Goal: Task Accomplishment & Management: Manage account settings

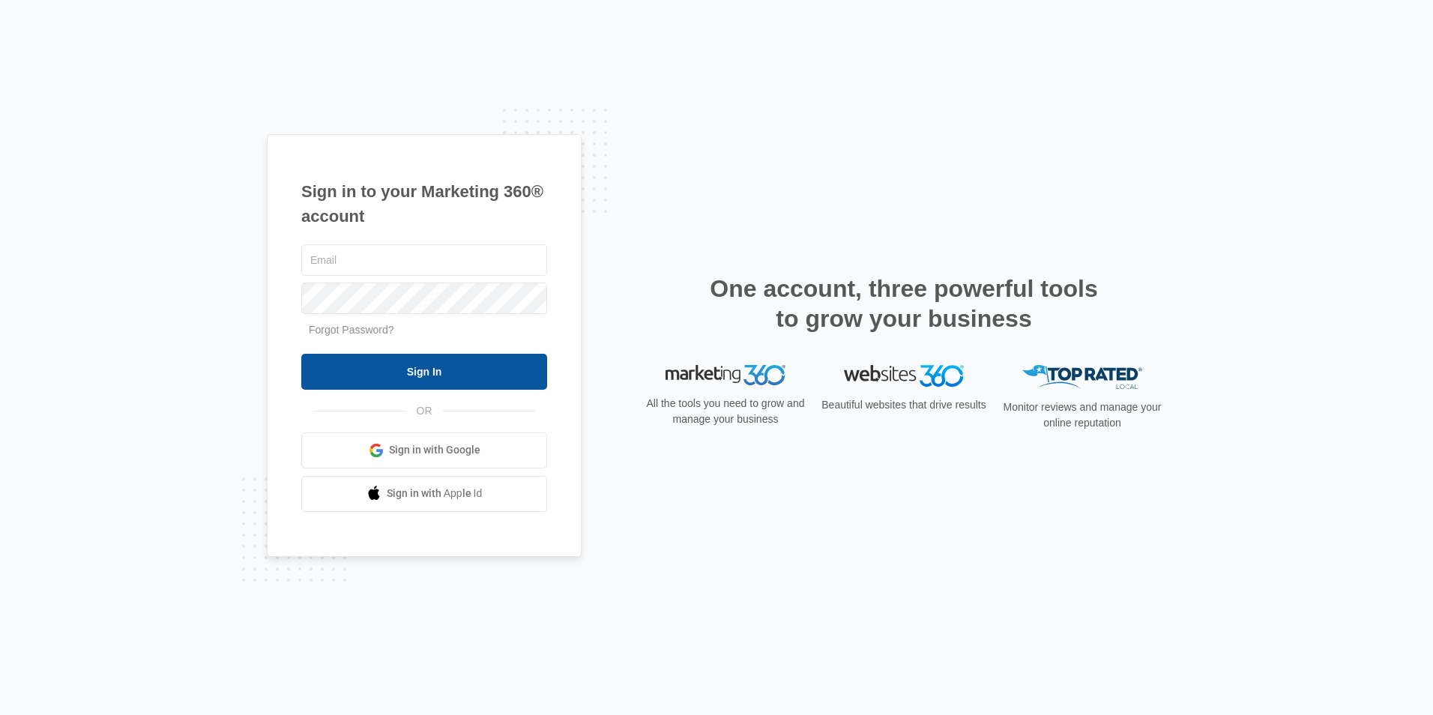
type input "sarahb@bultecompany.com"
click at [364, 374] on input "Sign In" at bounding box center [424, 372] width 246 height 36
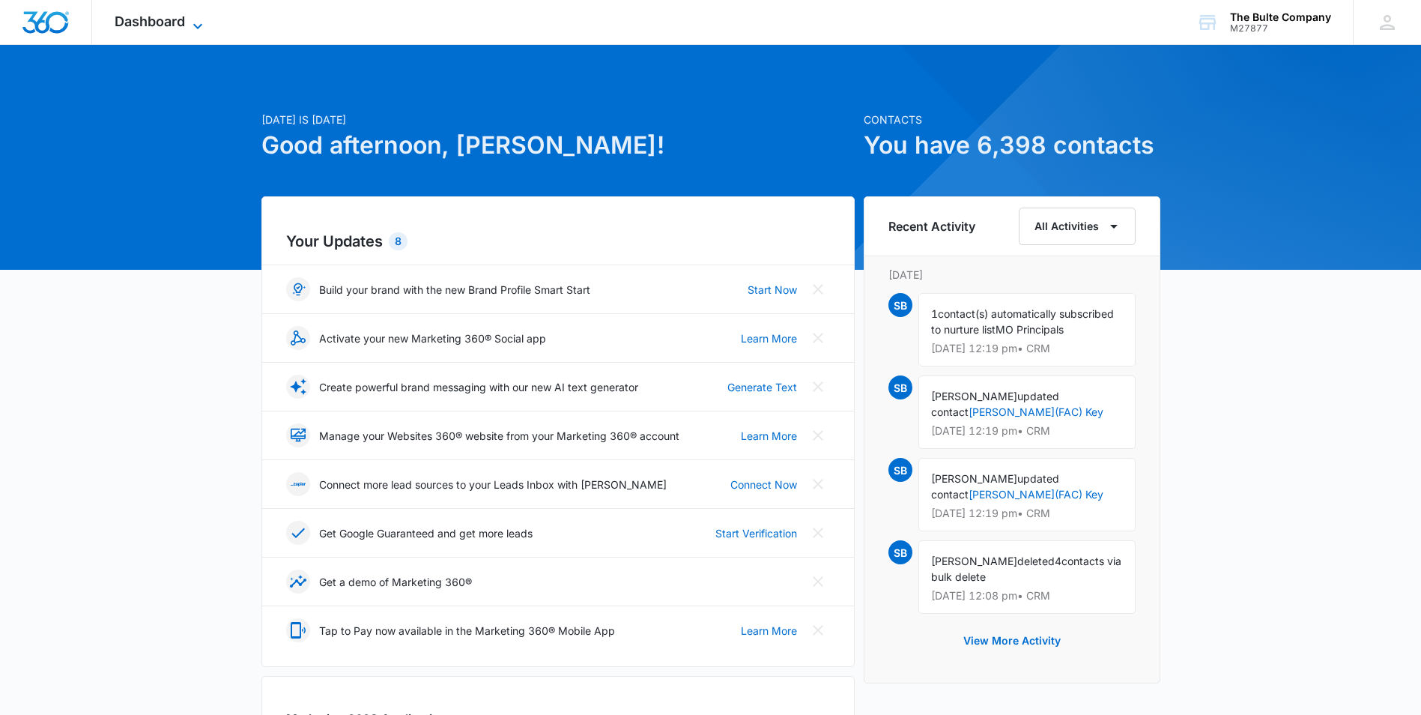
click at [161, 27] on span "Dashboard" at bounding box center [150, 21] width 70 height 16
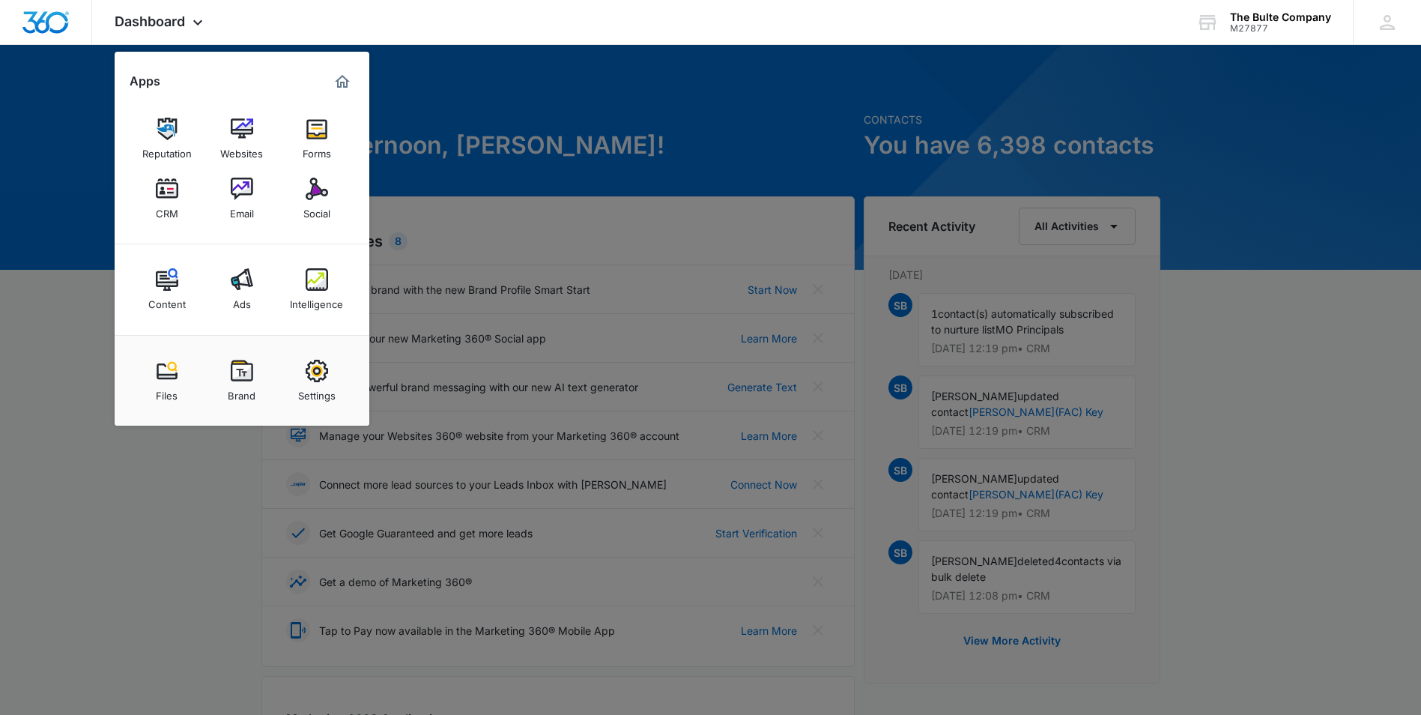
click at [178, 214] on div "CRM" at bounding box center [167, 209] width 22 height 19
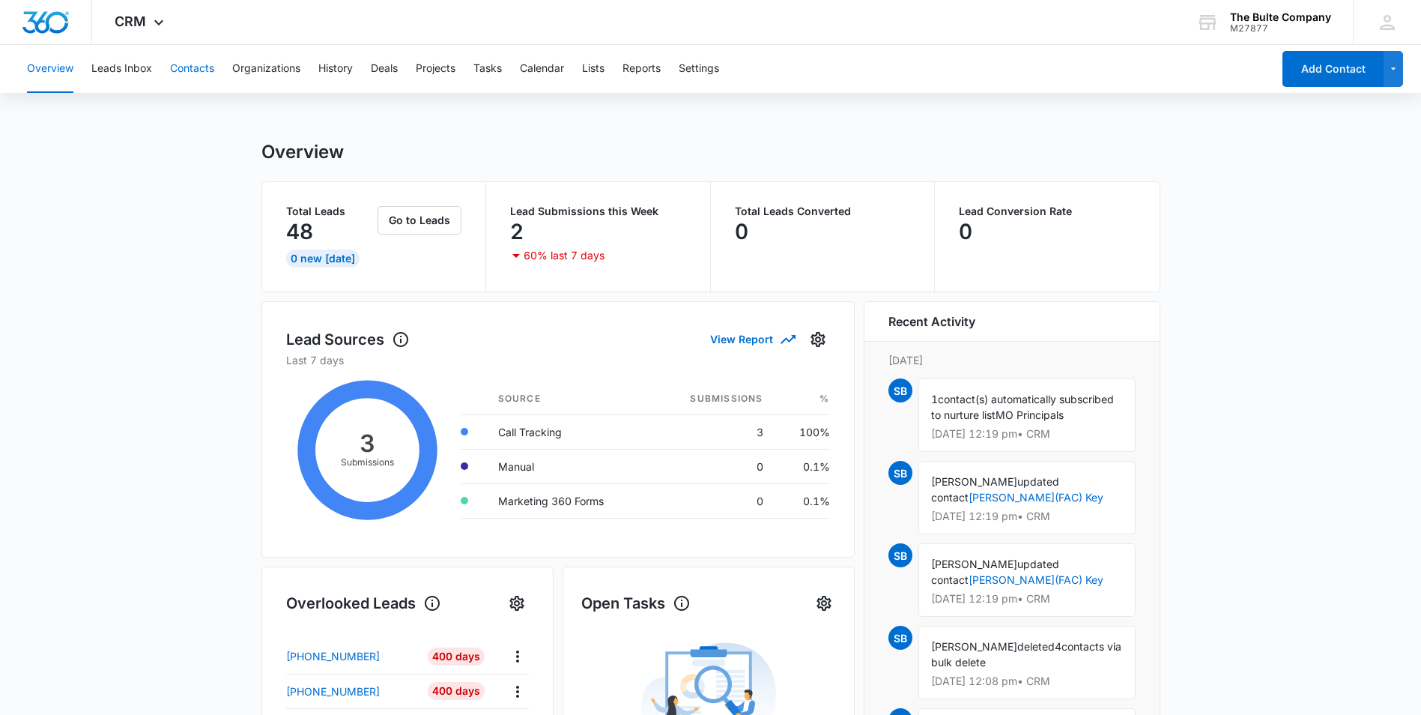
click at [201, 71] on button "Contacts" at bounding box center [192, 69] width 44 height 48
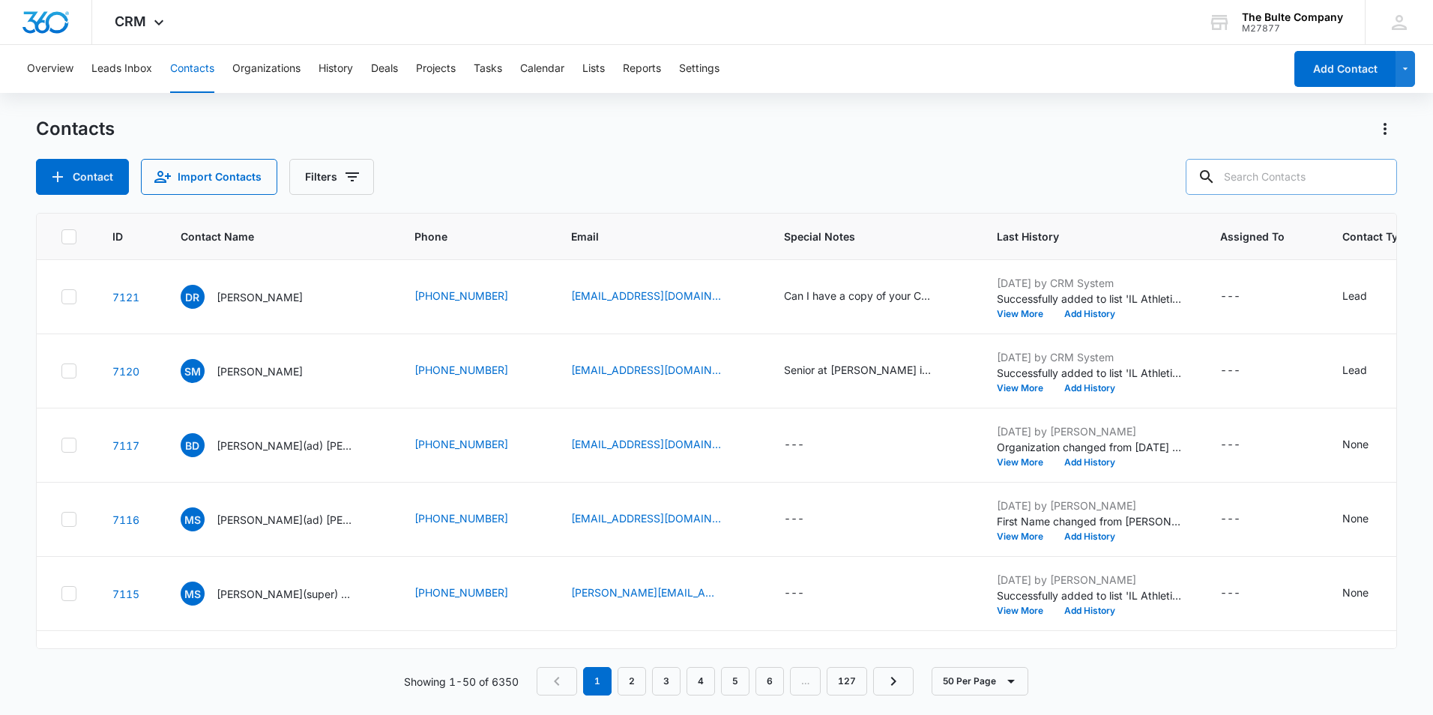
click at [1296, 169] on input "text" at bounding box center [1290, 177] width 211 height 36
type input "collier"
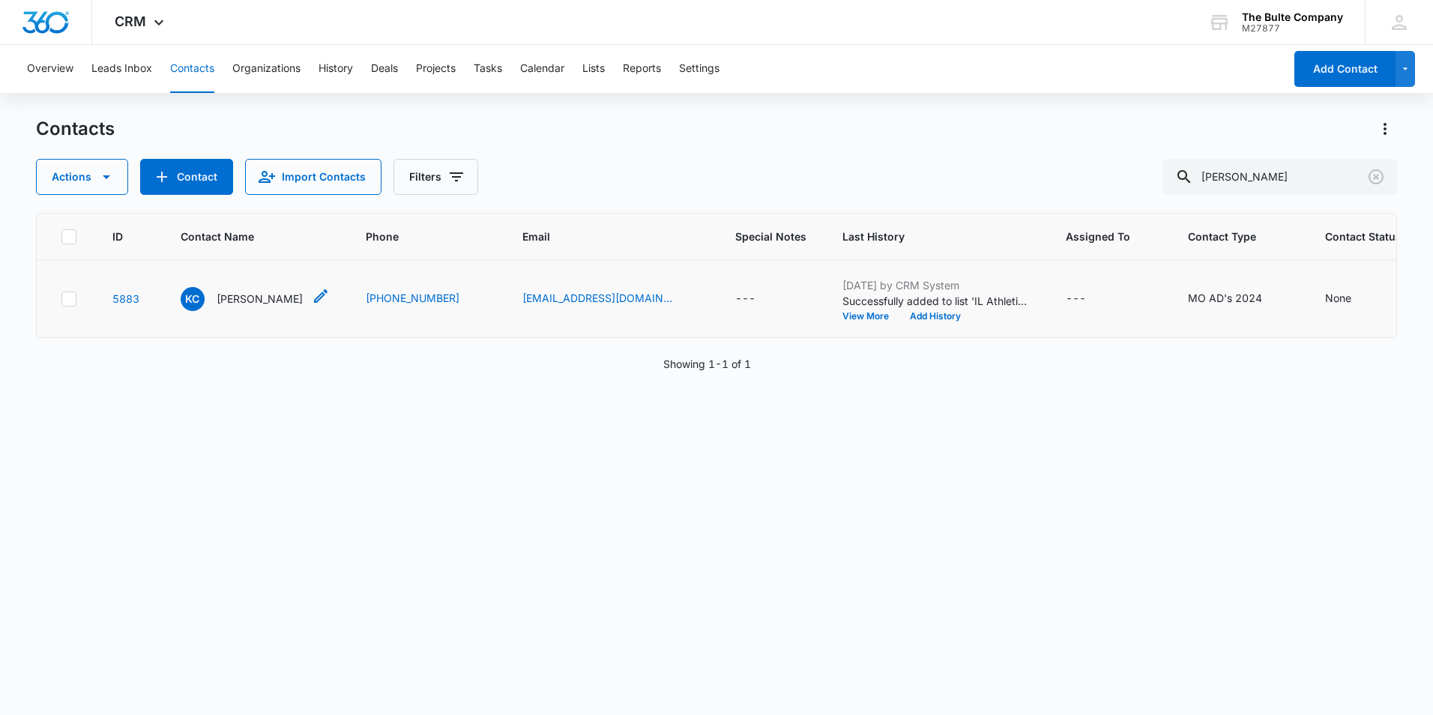
click at [314, 303] on icon "Contact Name - Kevin Collier - Select to Edit Field" at bounding box center [320, 295] width 13 height 13
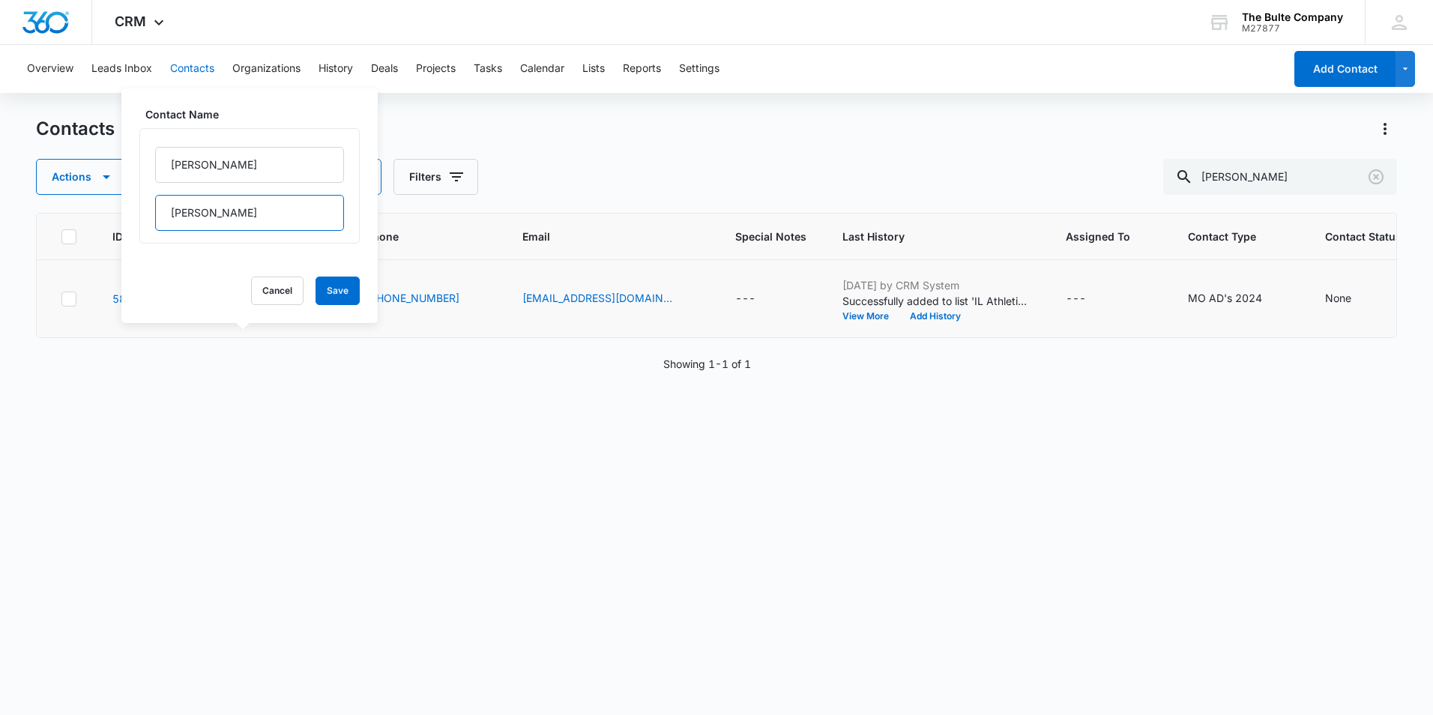
click at [263, 217] on input "Collier" at bounding box center [249, 213] width 189 height 36
type input "C"
click at [220, 169] on input "Kevin" at bounding box center [249, 165] width 189 height 36
type input "K"
type input "Carrie(SUPER)"
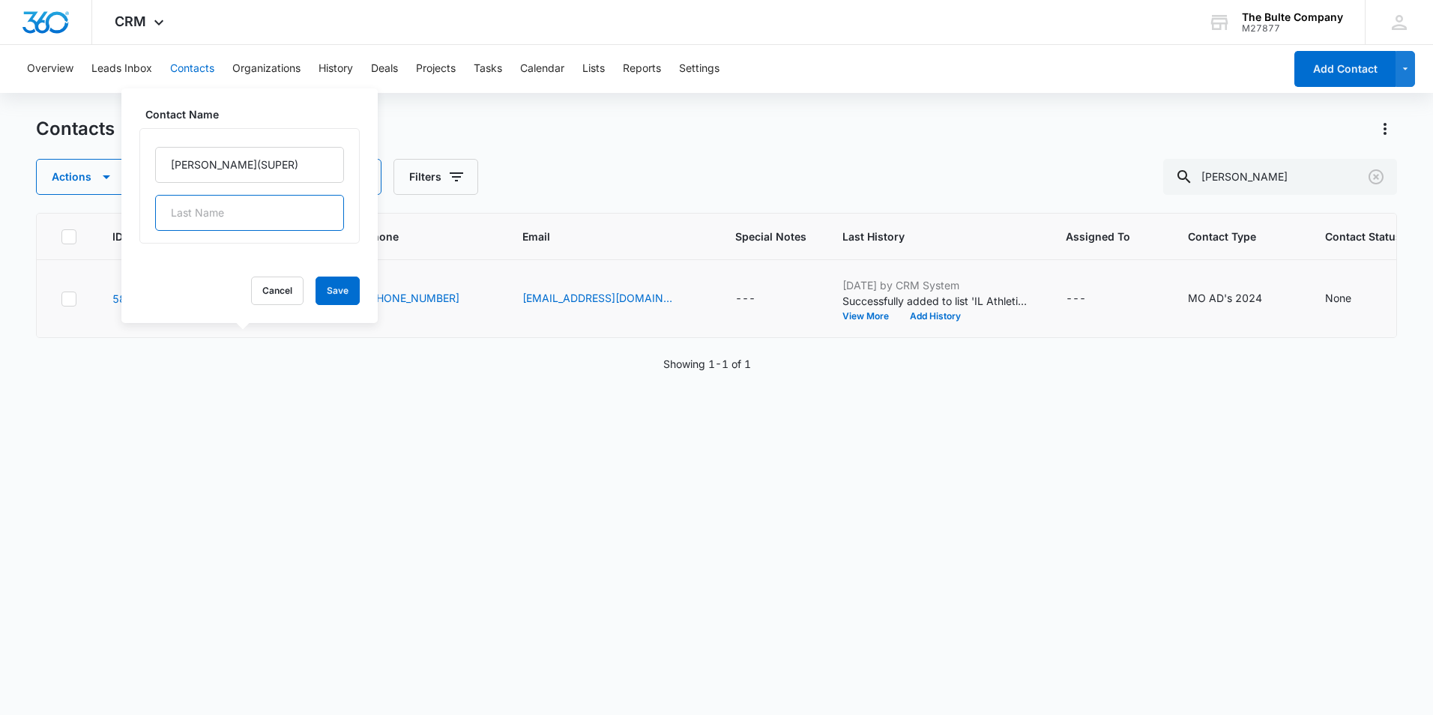
click at [196, 217] on input "text" at bounding box center [249, 213] width 189 height 36
type input "Fowler"
click at [330, 288] on button "Save" at bounding box center [337, 290] width 44 height 28
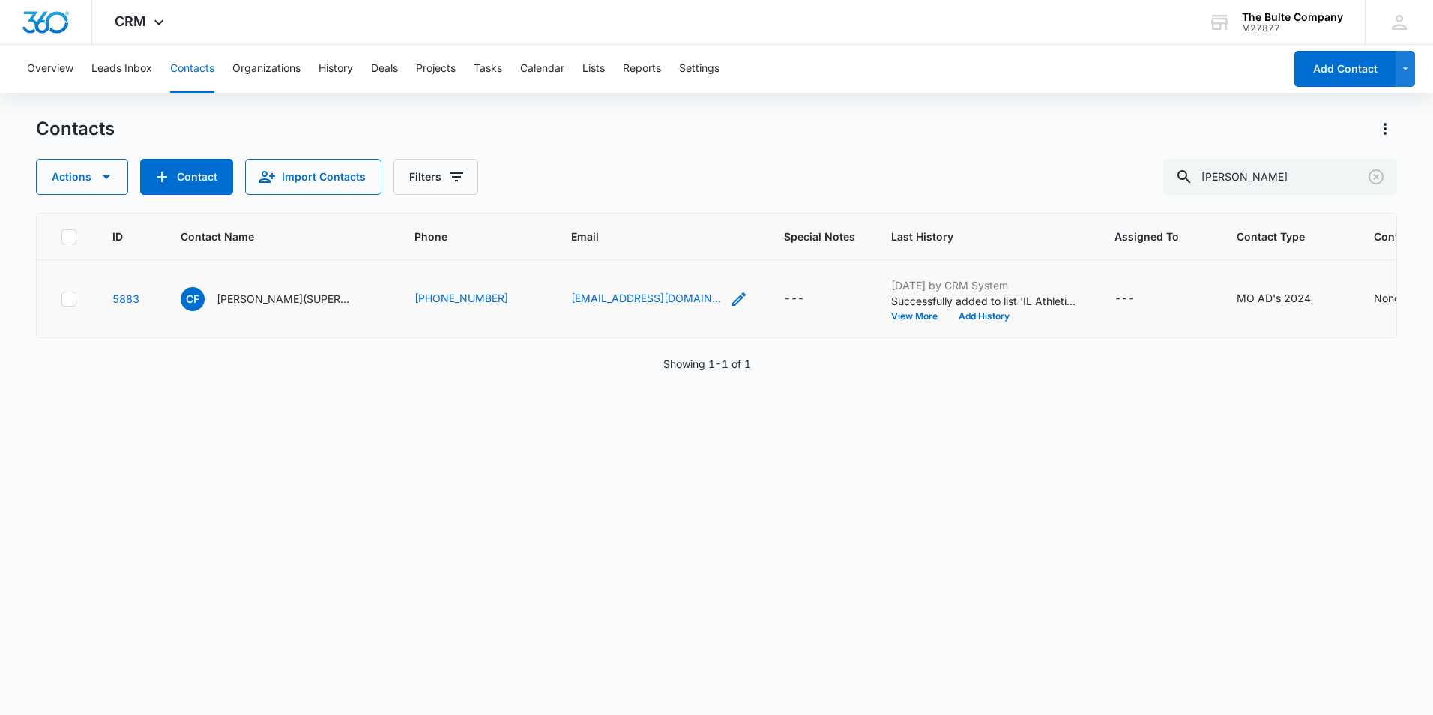
click at [730, 308] on icon "Email - kcollier@malden.k12.mo.us - Select to Edit Field" at bounding box center [739, 299] width 18 height 18
click at [689, 245] on input "kcollier@malden.k12.mo.us" at bounding box center [625, 242] width 189 height 36
type input "kcollier@maldenmoschools.org"
click at [700, 282] on button "Save" at bounding box center [698, 289] width 44 height 28
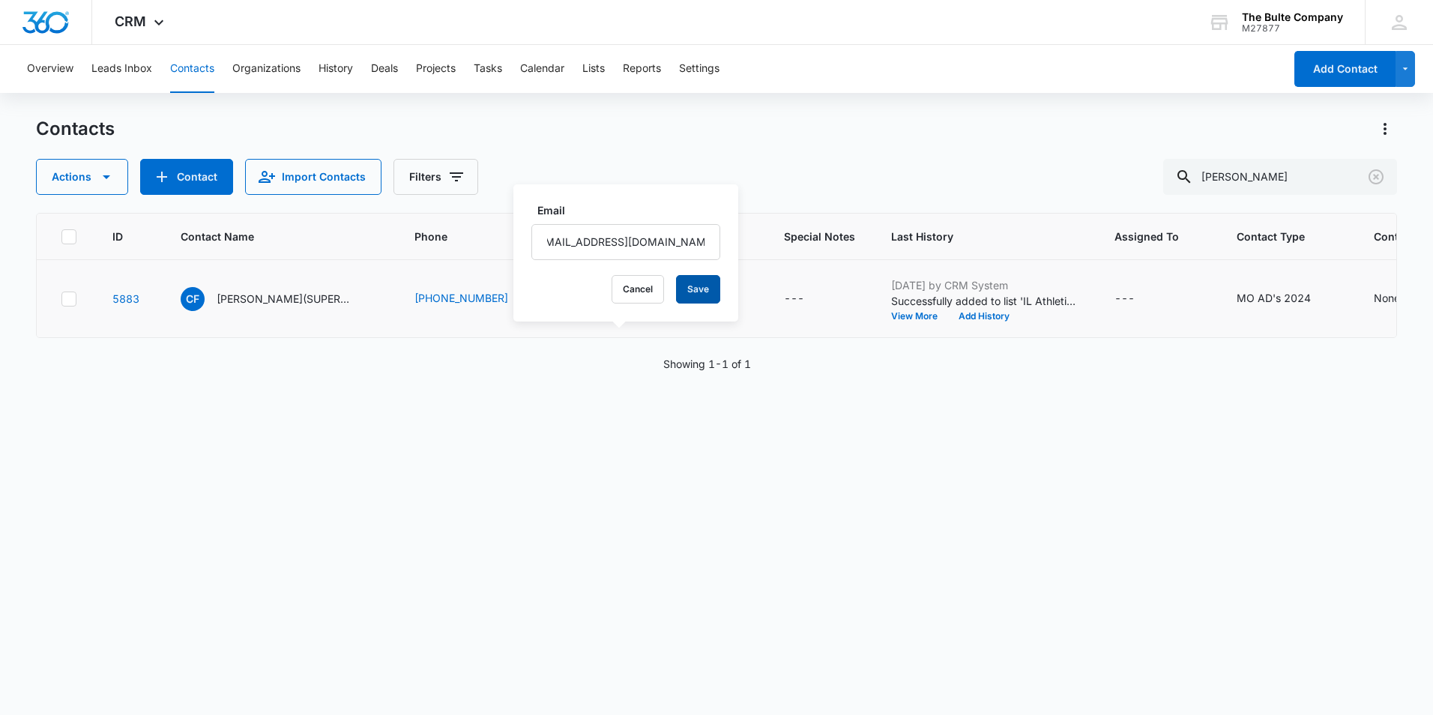
scroll to position [0, 0]
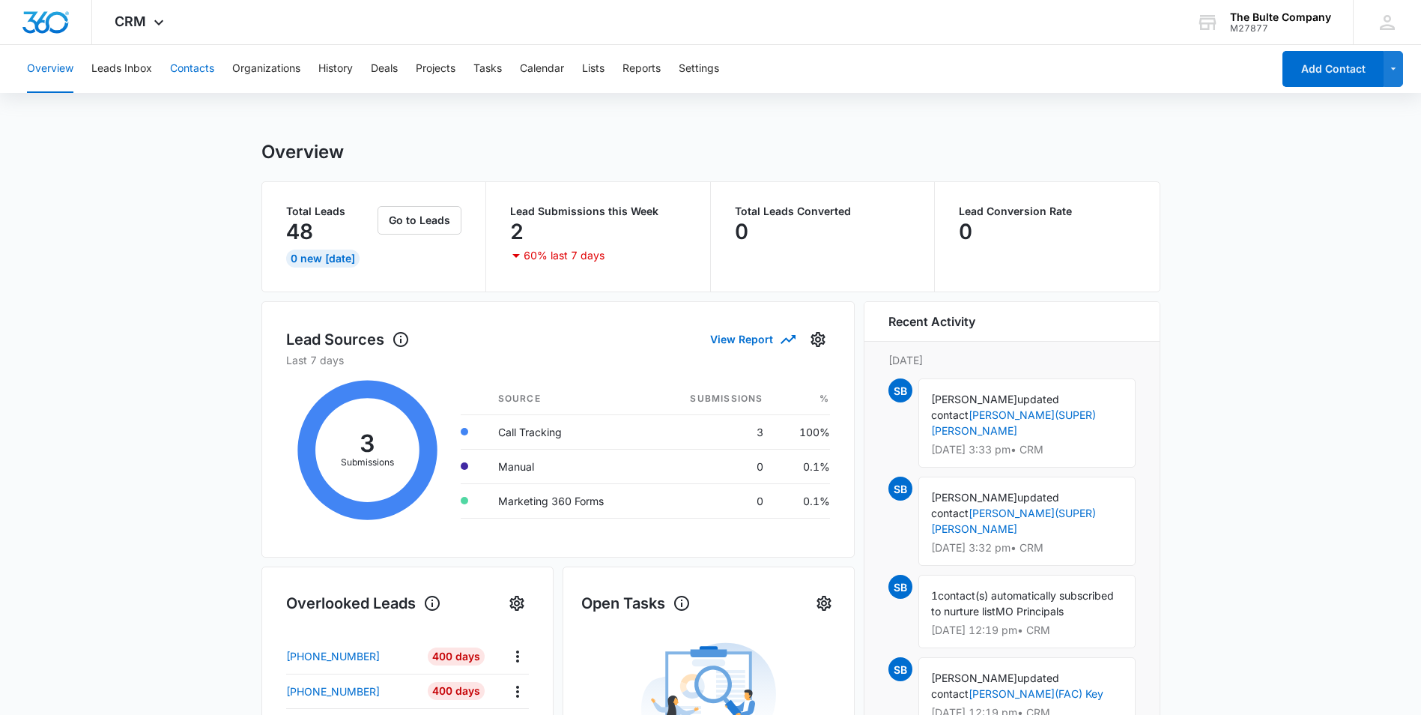
click at [187, 70] on button "Contacts" at bounding box center [192, 69] width 44 height 48
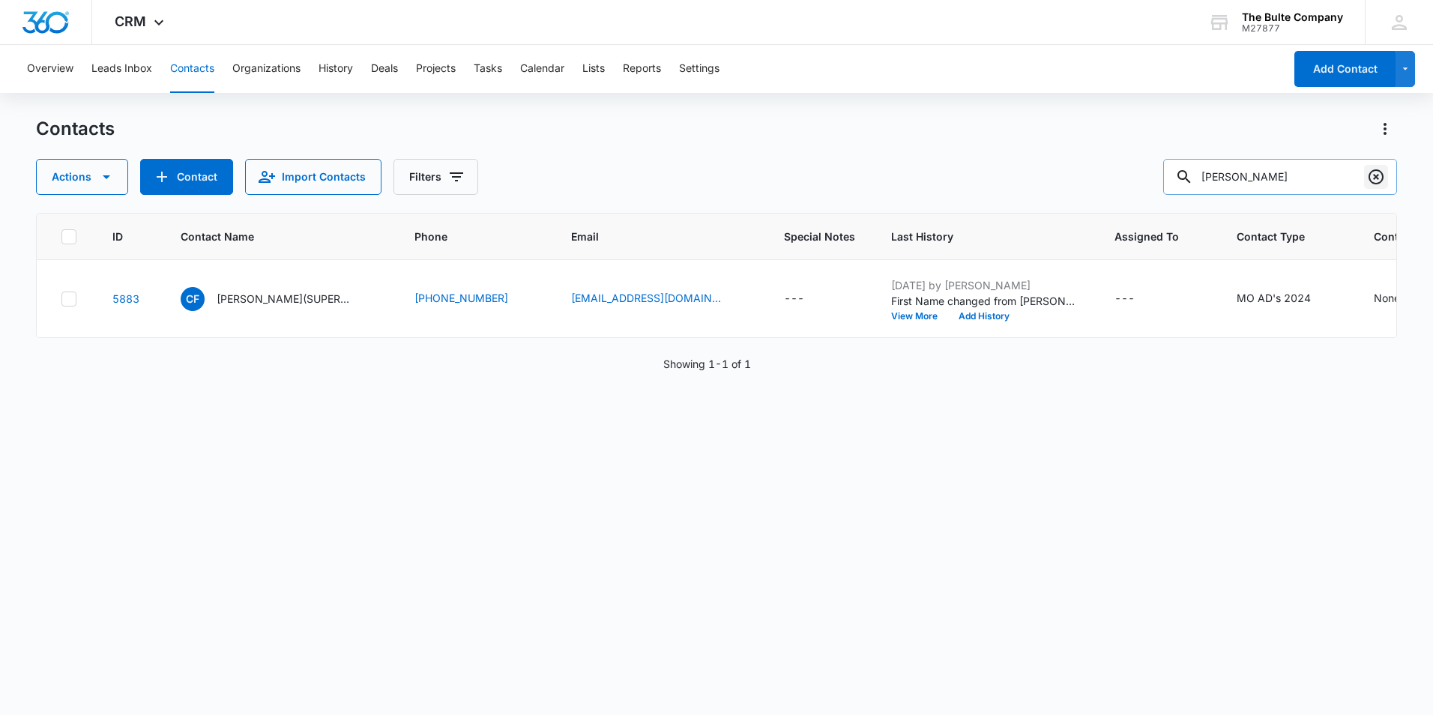
click at [1380, 175] on icon "Clear" at bounding box center [1376, 177] width 18 height 18
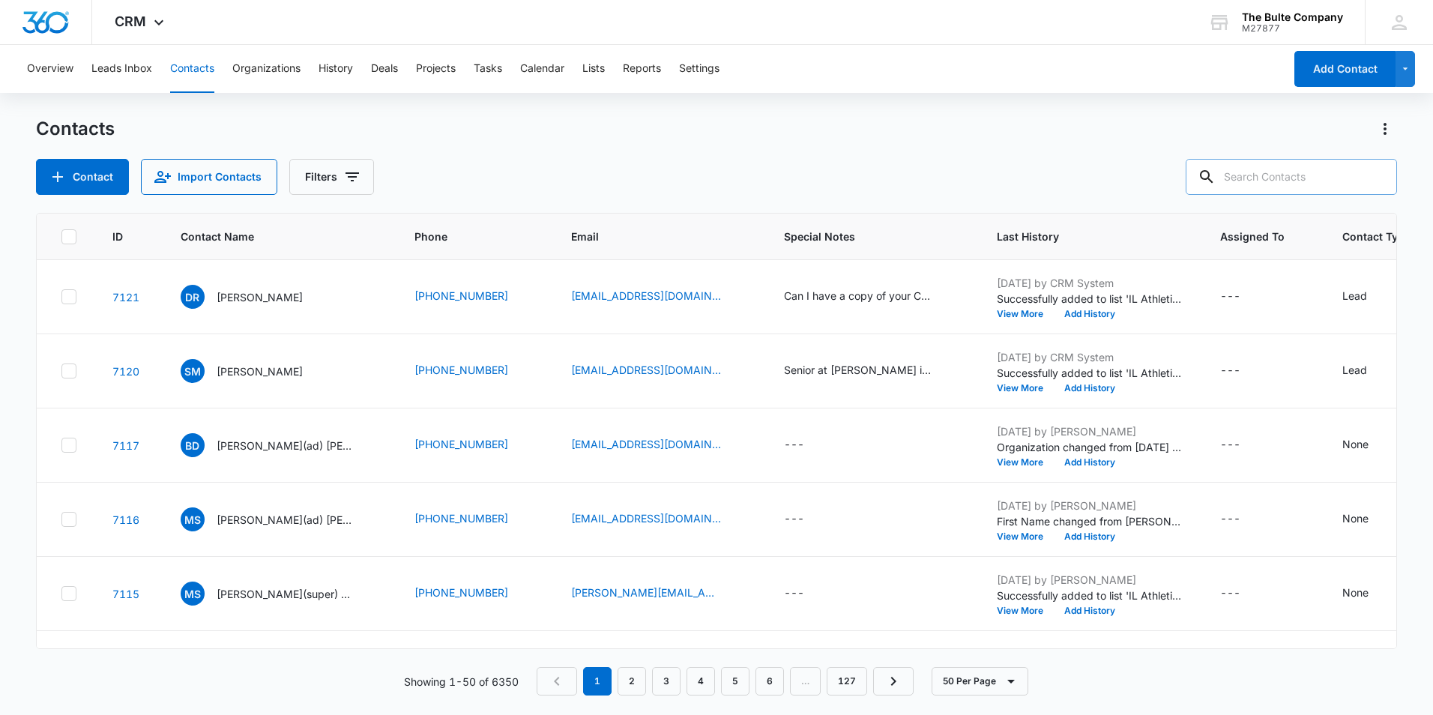
click at [1237, 168] on input "text" at bounding box center [1290, 177] width 211 height 36
type input "conefrey"
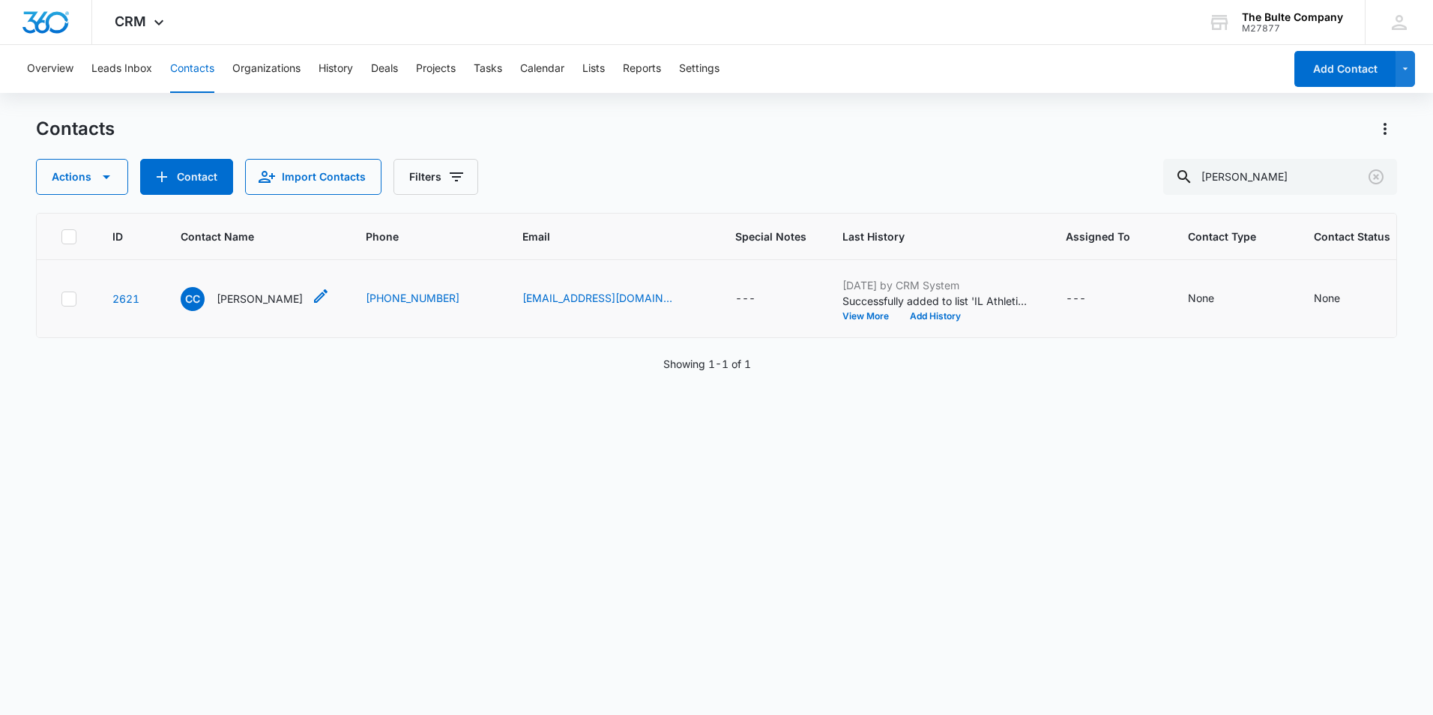
click at [319, 303] on icon "Contact Name - Charlie Conefrey - Select to Edit Field" at bounding box center [320, 295] width 13 height 13
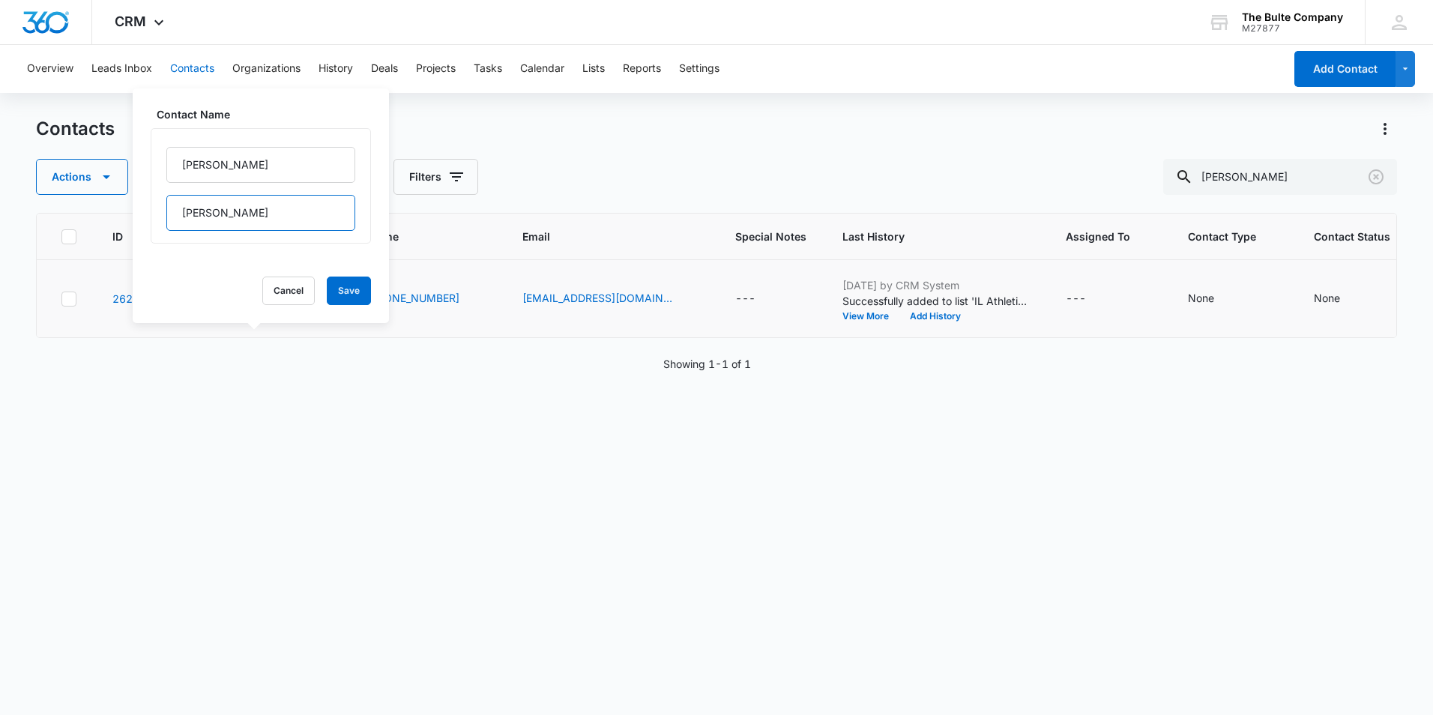
drag, startPoint x: 276, startPoint y: 217, endPoint x: 147, endPoint y: 210, distance: 129.1
click at [147, 210] on div "Contact Name Charlie Conefrey Cancel Save" at bounding box center [261, 205] width 256 height 235
click at [255, 166] on input "Charlie" at bounding box center [260, 165] width 189 height 36
type input "C"
paste input "Tim Harmon"
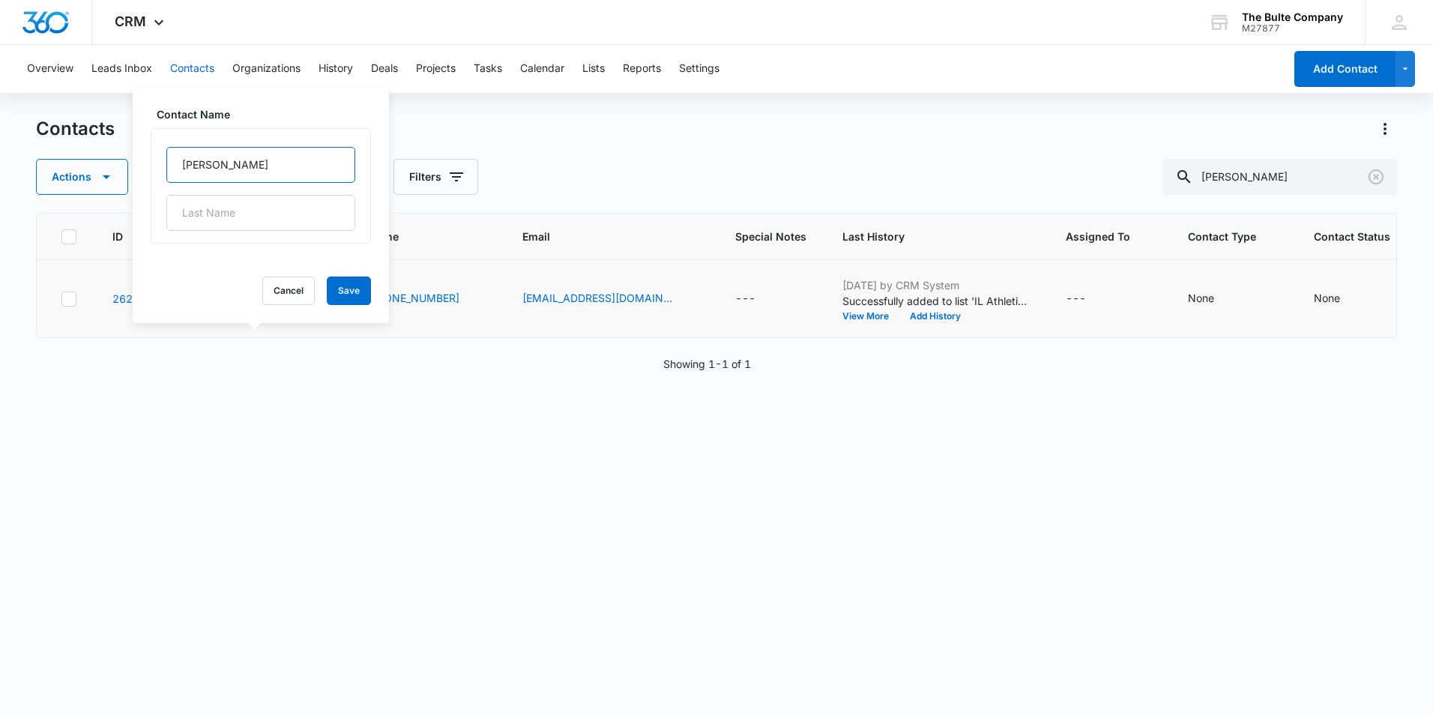
drag, startPoint x: 255, startPoint y: 164, endPoint x: 206, endPoint y: 162, distance: 48.8
click at [206, 162] on input "Tim Harmon" at bounding box center [260, 165] width 189 height 36
drag, startPoint x: 200, startPoint y: 211, endPoint x: 202, endPoint y: 167, distance: 43.5
click at [202, 167] on input "Tim Harmon" at bounding box center [260, 165] width 189 height 36
type input "Tim"
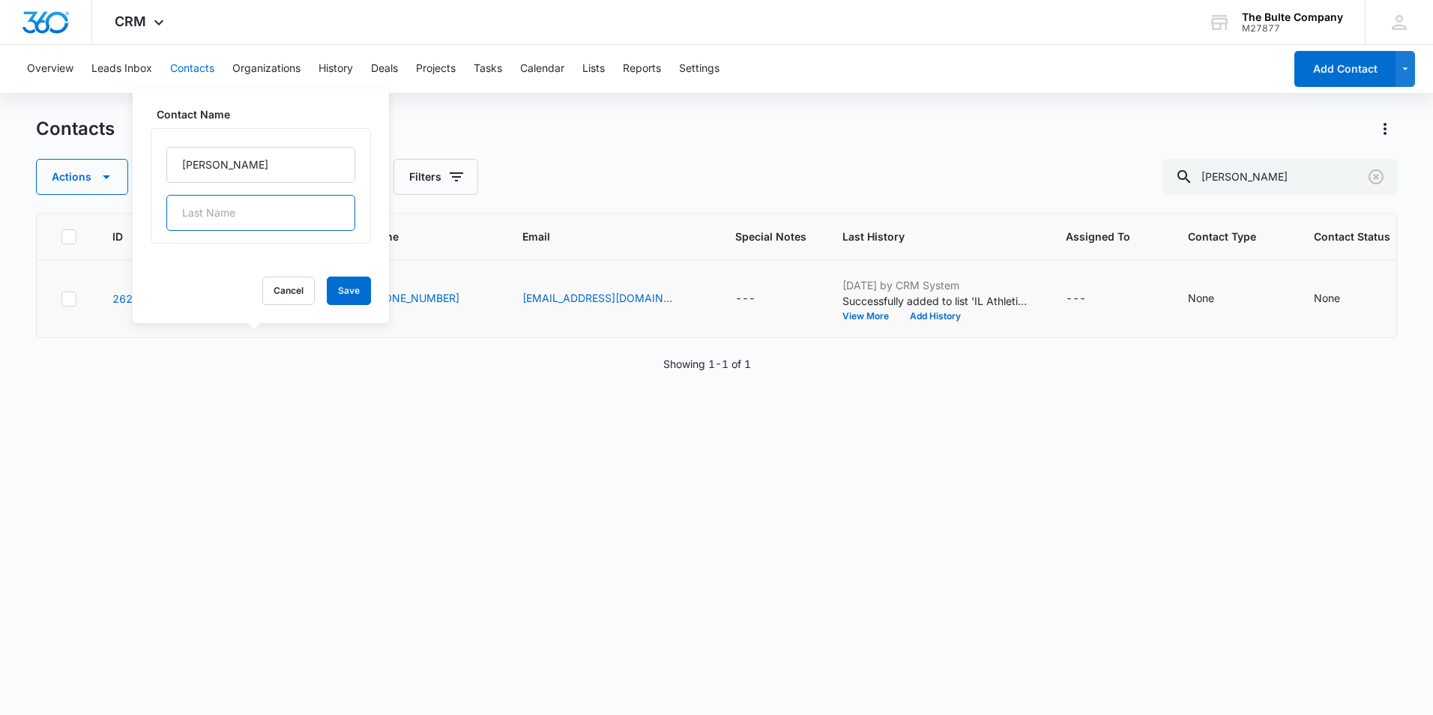
click at [181, 208] on input "text" at bounding box center [260, 213] width 189 height 36
paste input "Harmon"
type input "Harmon"
click at [209, 158] on input "Tim" at bounding box center [260, 165] width 189 height 36
type input "Tim(AD)"
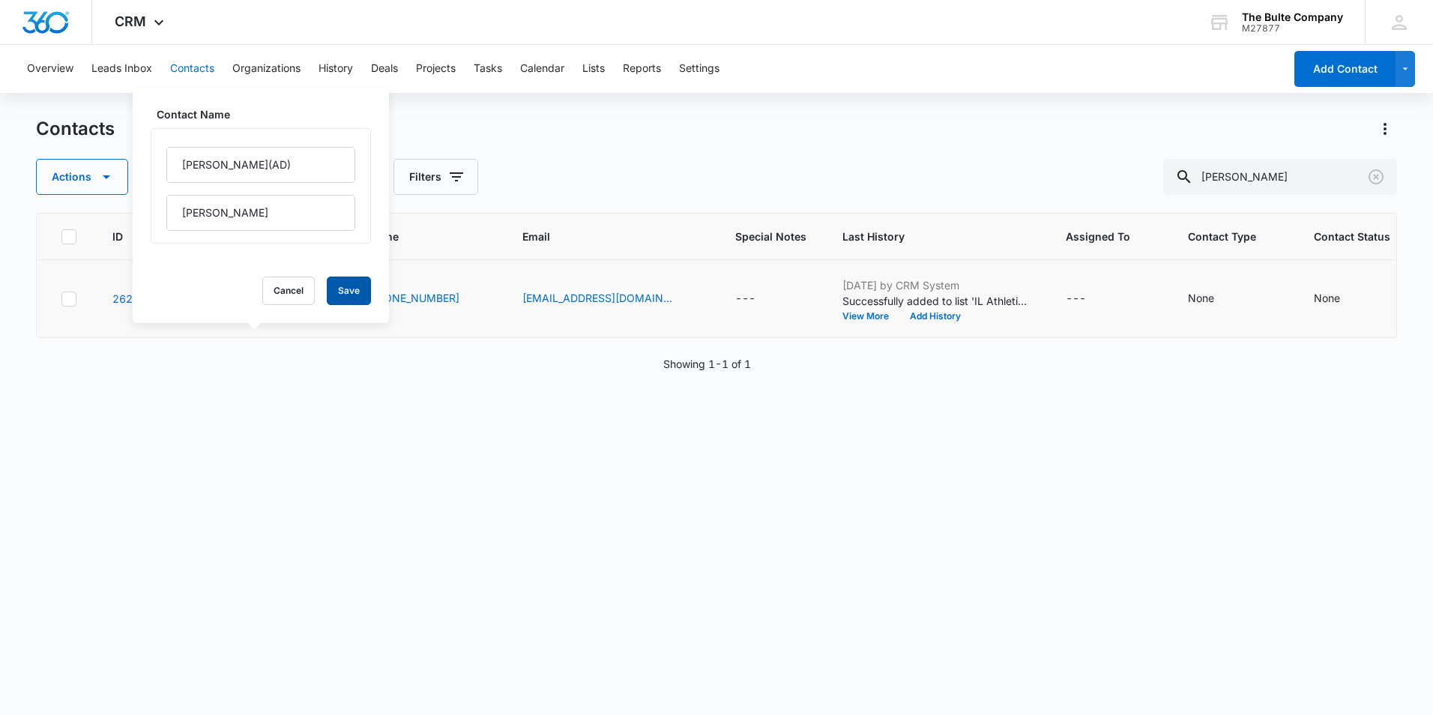
click at [336, 294] on button "Save" at bounding box center [349, 290] width 44 height 28
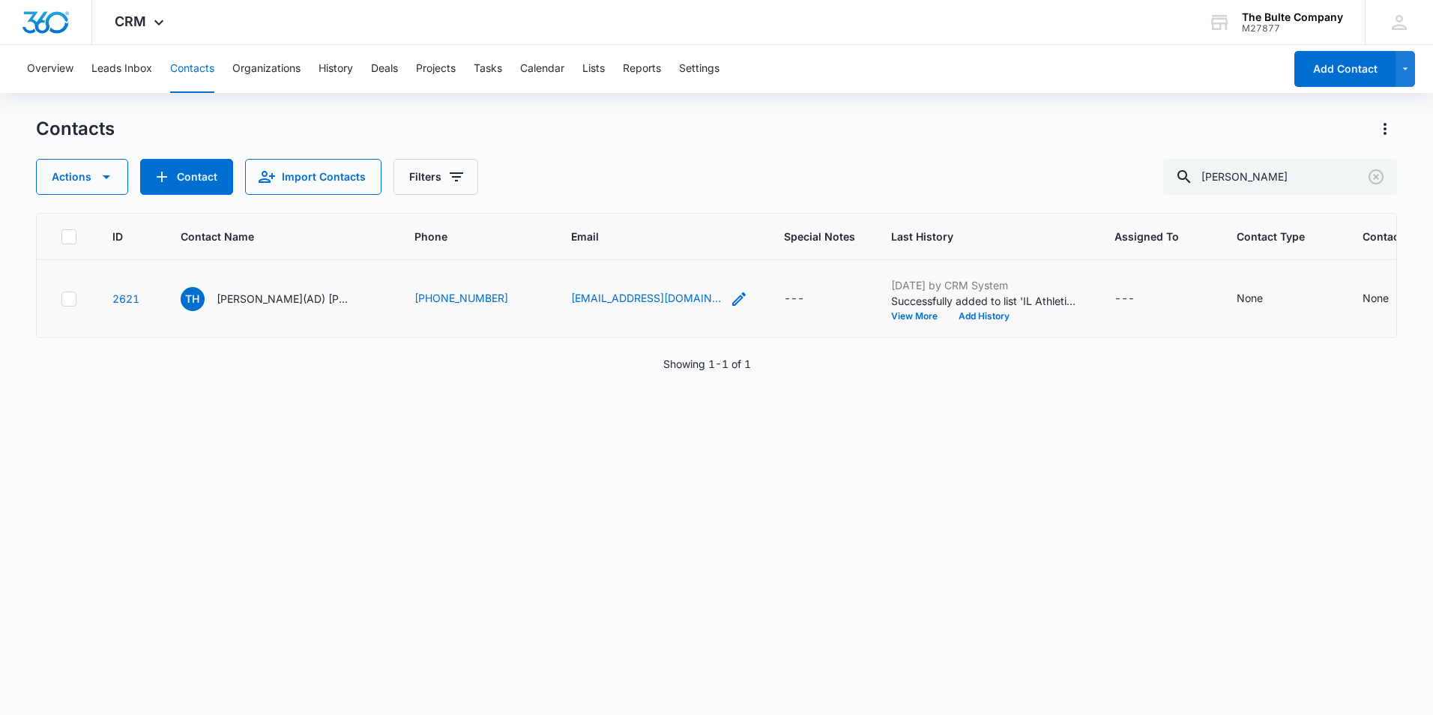
click at [730, 308] on icon "Email - cconefrey@maldenps.org - Select to Edit Field" at bounding box center [739, 299] width 18 height 18
drag, startPoint x: 654, startPoint y: 241, endPoint x: 479, endPoint y: 269, distance: 177.5
click at [479, 269] on tr "2621 TH Tim(AD) Harmon (573) 276-5794 cconefrey@maldenps.org Email cconefrey@ma…" at bounding box center [908, 299] width 1743 height 78
type input "c"
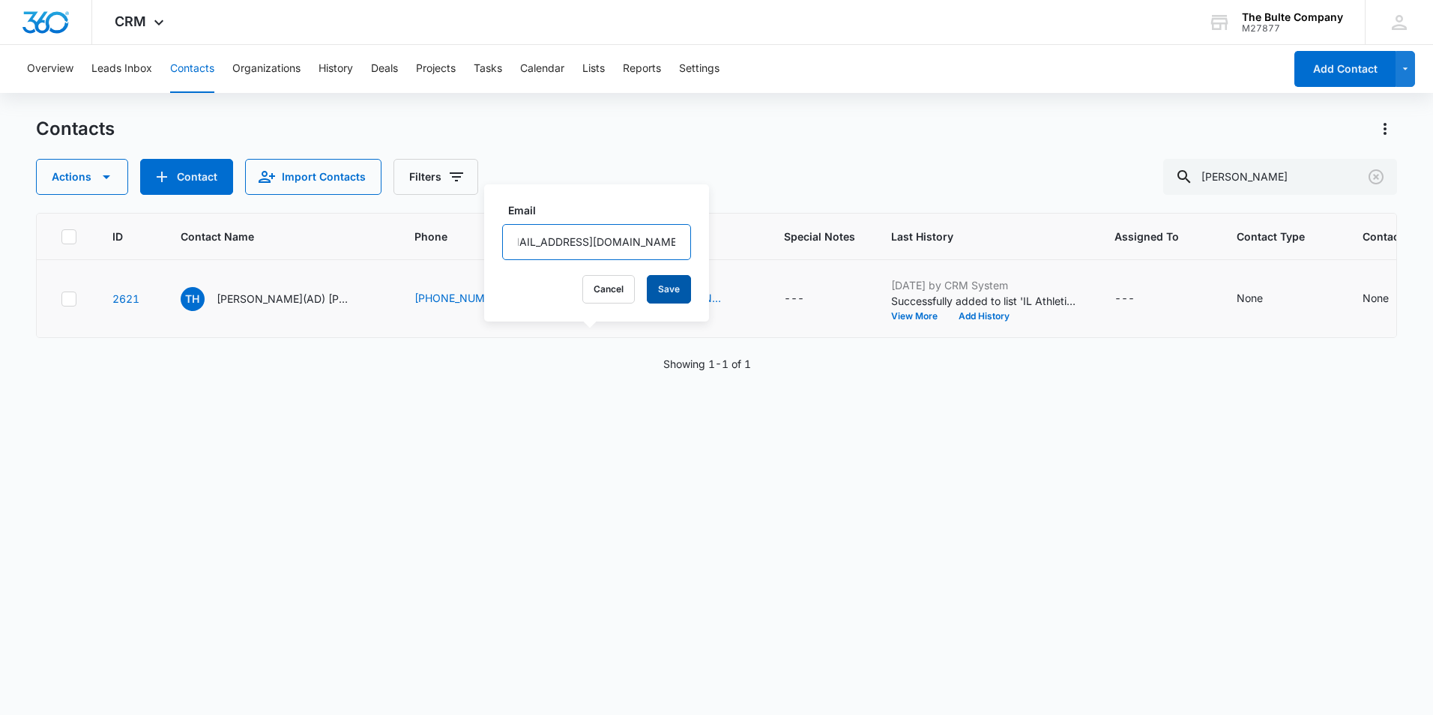
type input "tharmon@maldenmoschools.org"
click at [650, 288] on button "Save" at bounding box center [669, 289] width 44 height 28
click at [1373, 176] on icon "Clear" at bounding box center [1376, 177] width 18 height 18
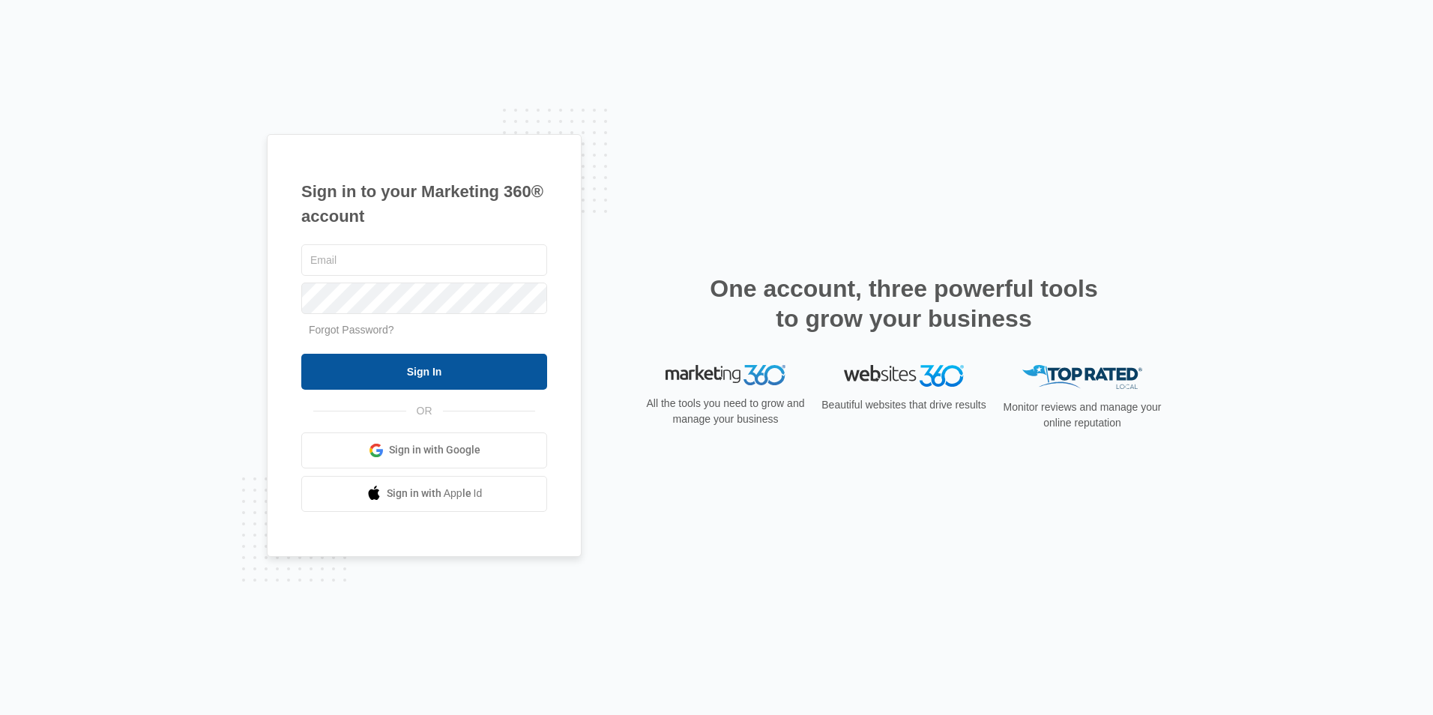
type input "sarahb@bultecompany.com"
click at [363, 369] on input "Sign In" at bounding box center [424, 372] width 246 height 36
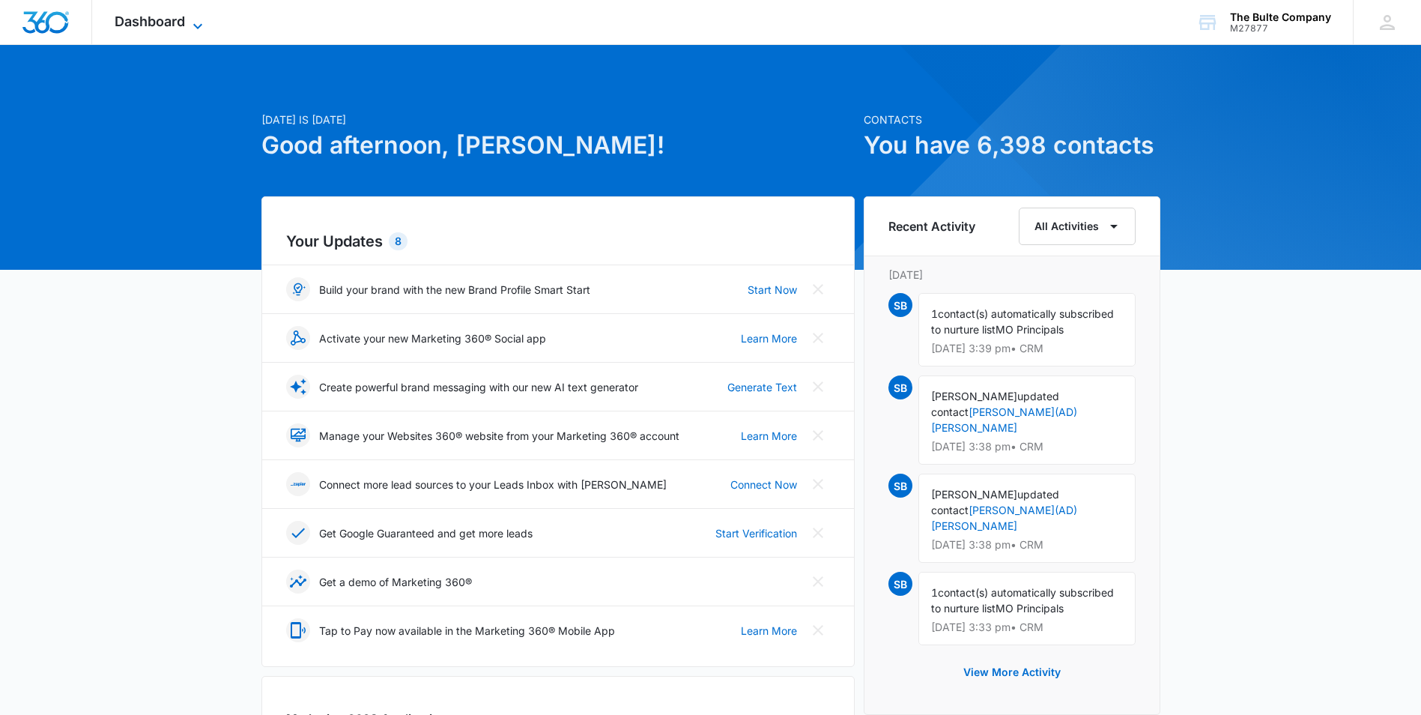
click at [157, 22] on span "Dashboard" at bounding box center [150, 21] width 70 height 16
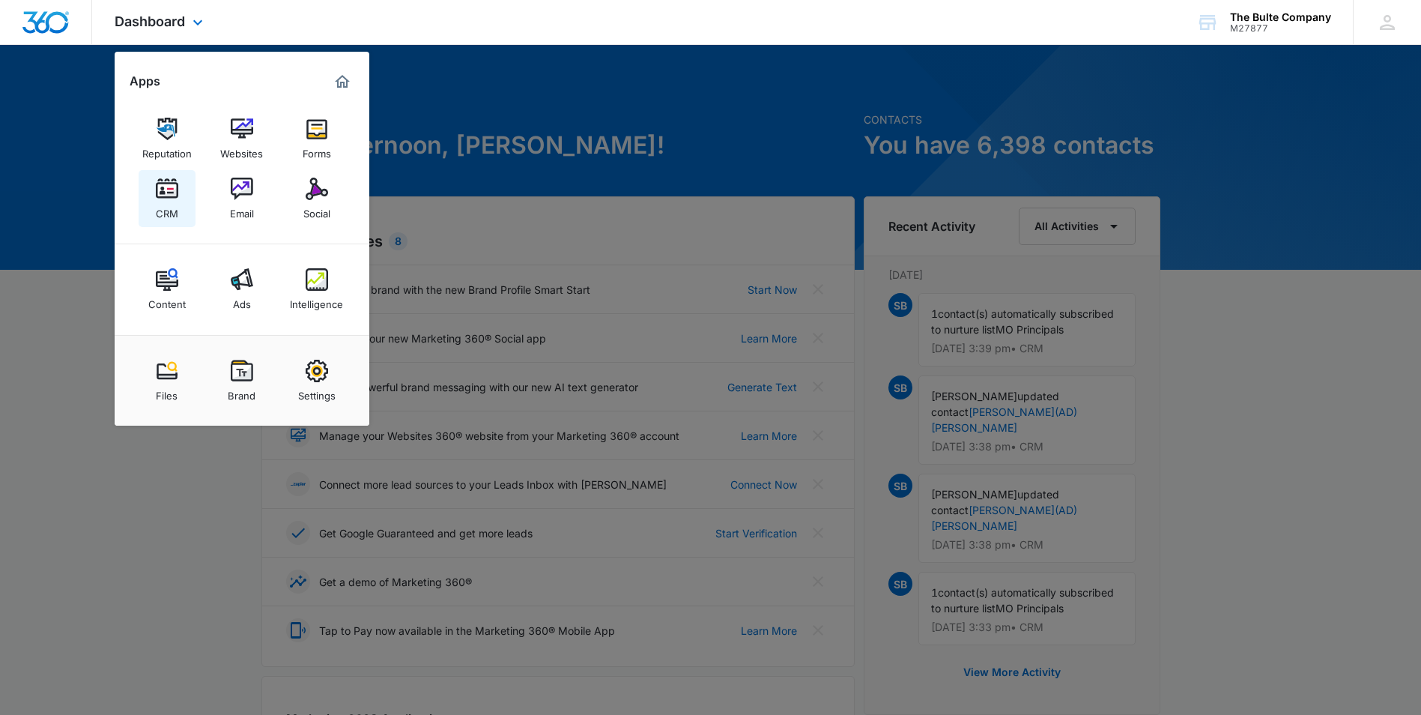
click at [171, 190] on img at bounding box center [167, 189] width 22 height 22
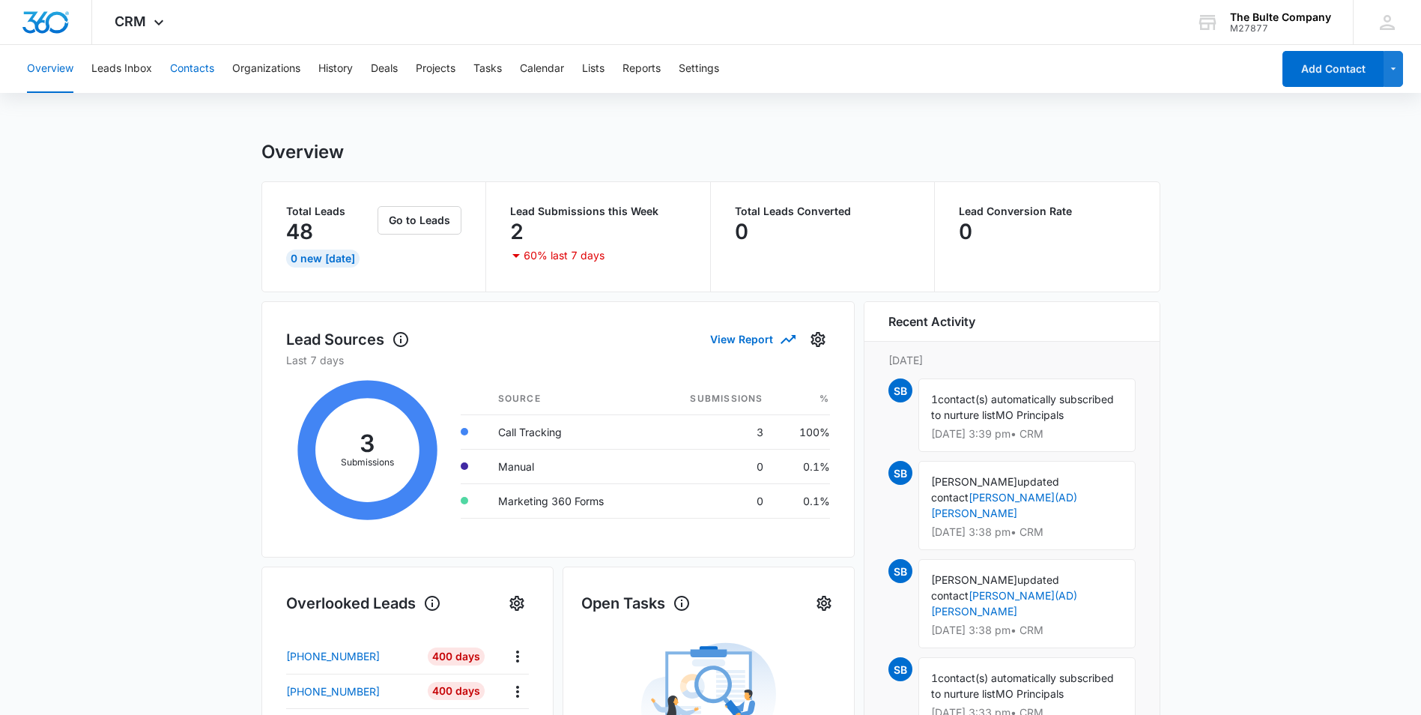
click at [179, 63] on button "Contacts" at bounding box center [192, 69] width 44 height 48
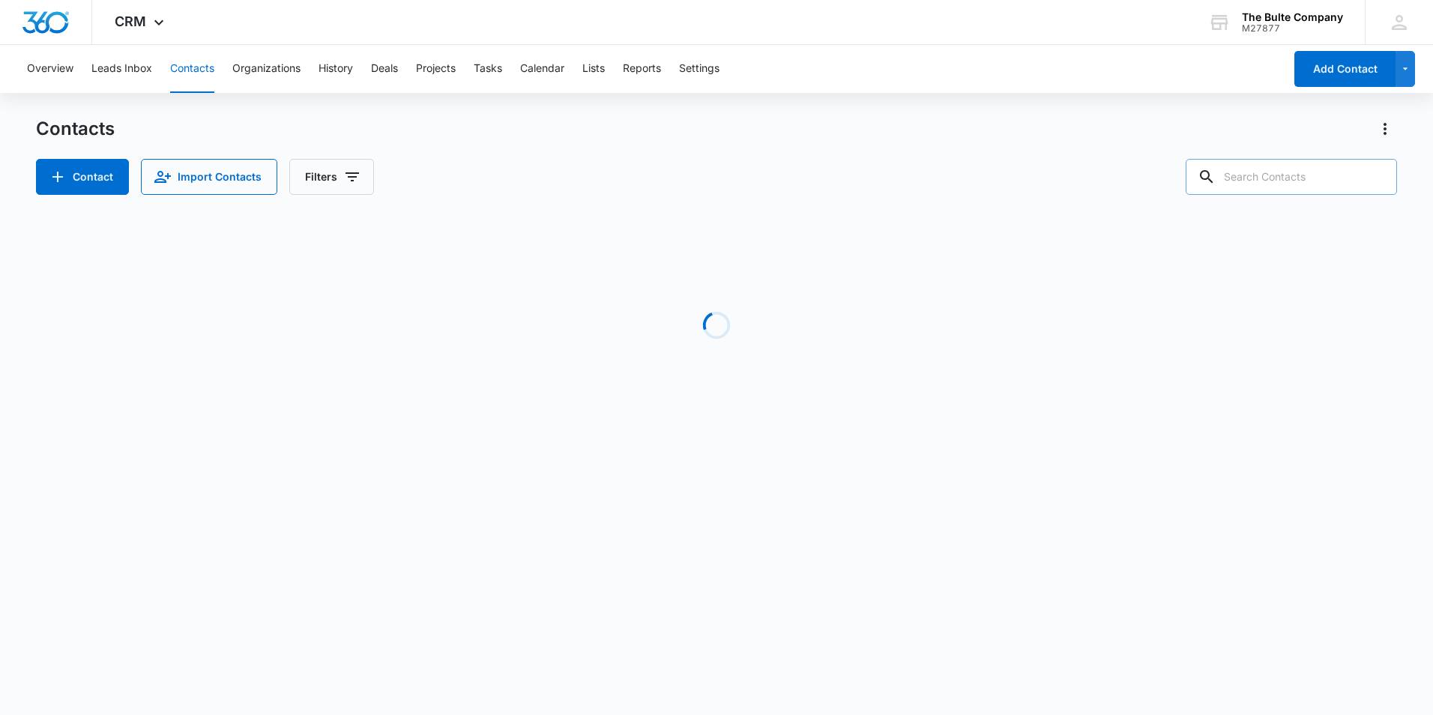
click at [1301, 182] on input "text" at bounding box center [1290, 177] width 211 height 36
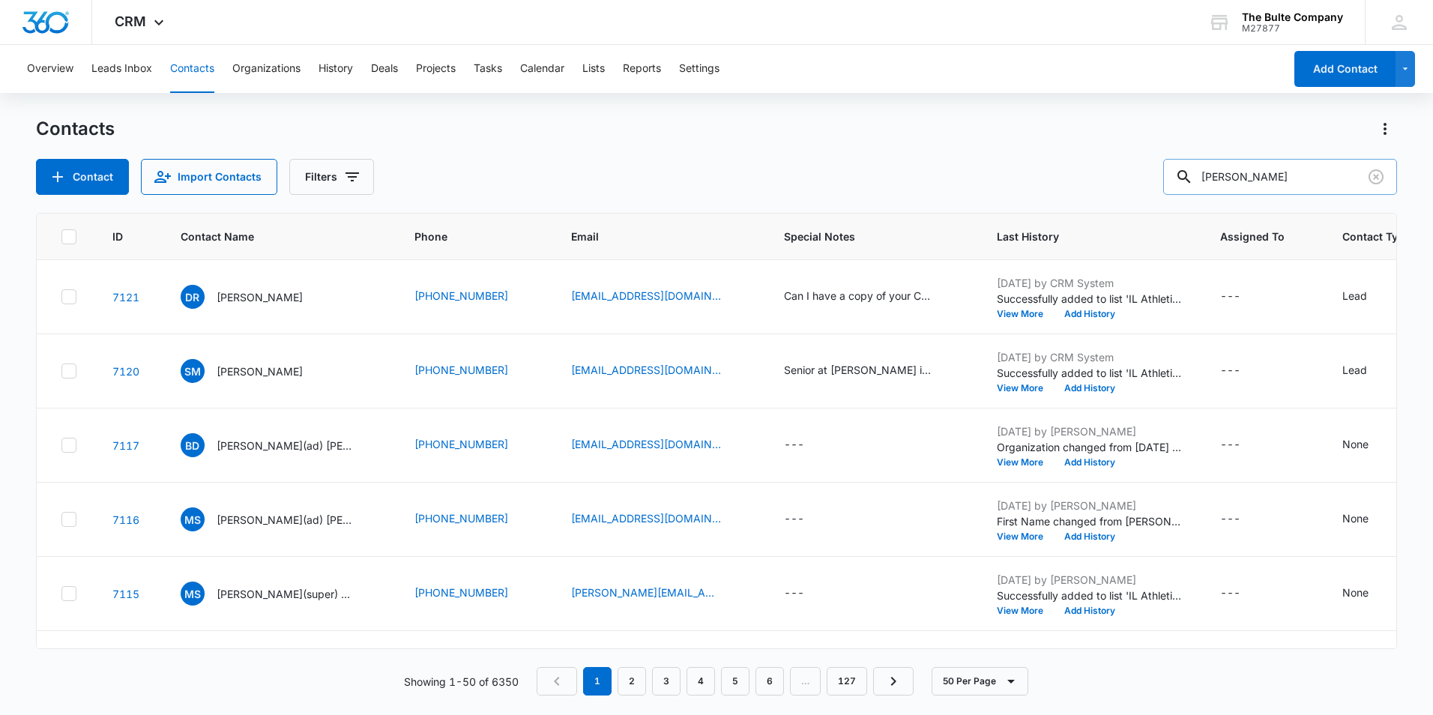
type input "[PERSON_NAME]"
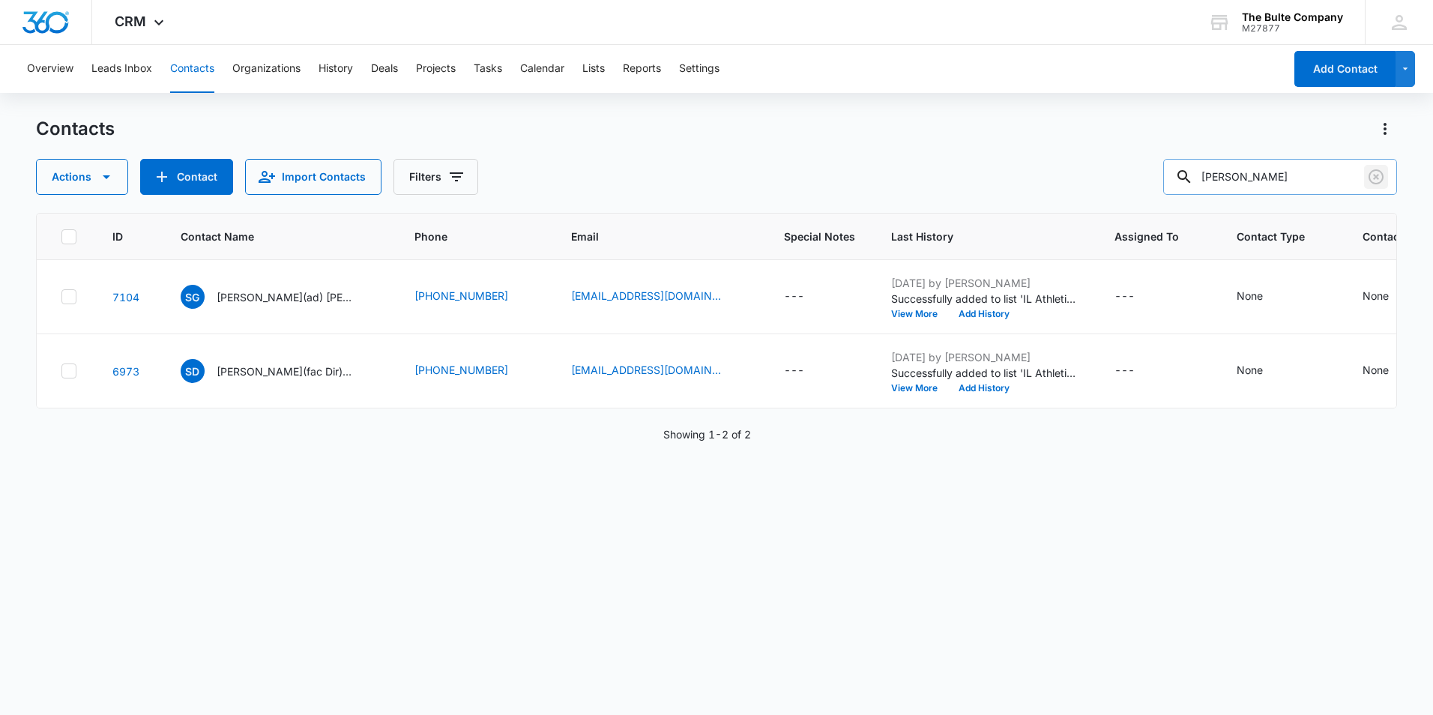
click at [1374, 179] on icon "Clear" at bounding box center [1375, 176] width 15 height 15
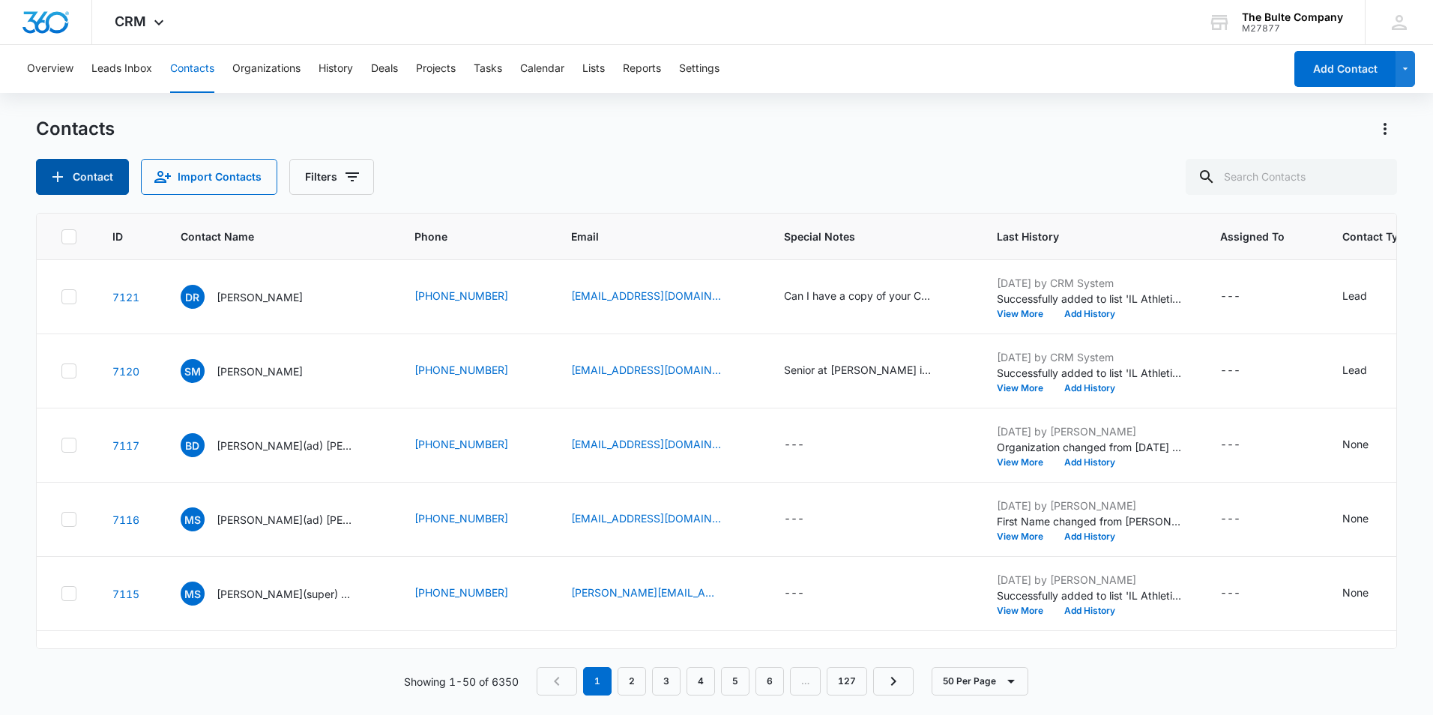
click at [94, 187] on button "Contact" at bounding box center [82, 177] width 93 height 36
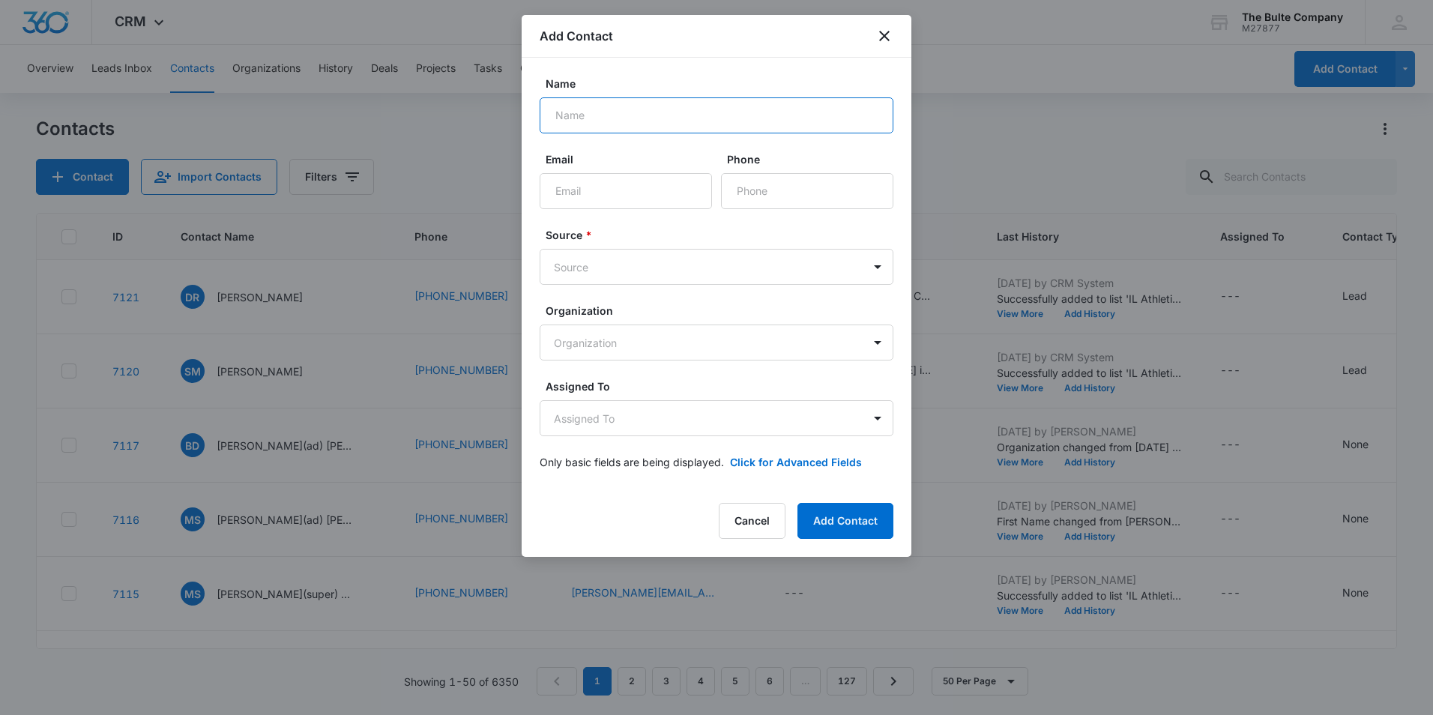
click at [590, 114] on input "Name" at bounding box center [716, 115] width 354 height 36
type input "[PERSON_NAME](Super) [PERSON_NAME]"
click at [602, 190] on input "Email" at bounding box center [625, 191] width 172 height 36
paste input "[EMAIL_ADDRESS][DOMAIN_NAME]"
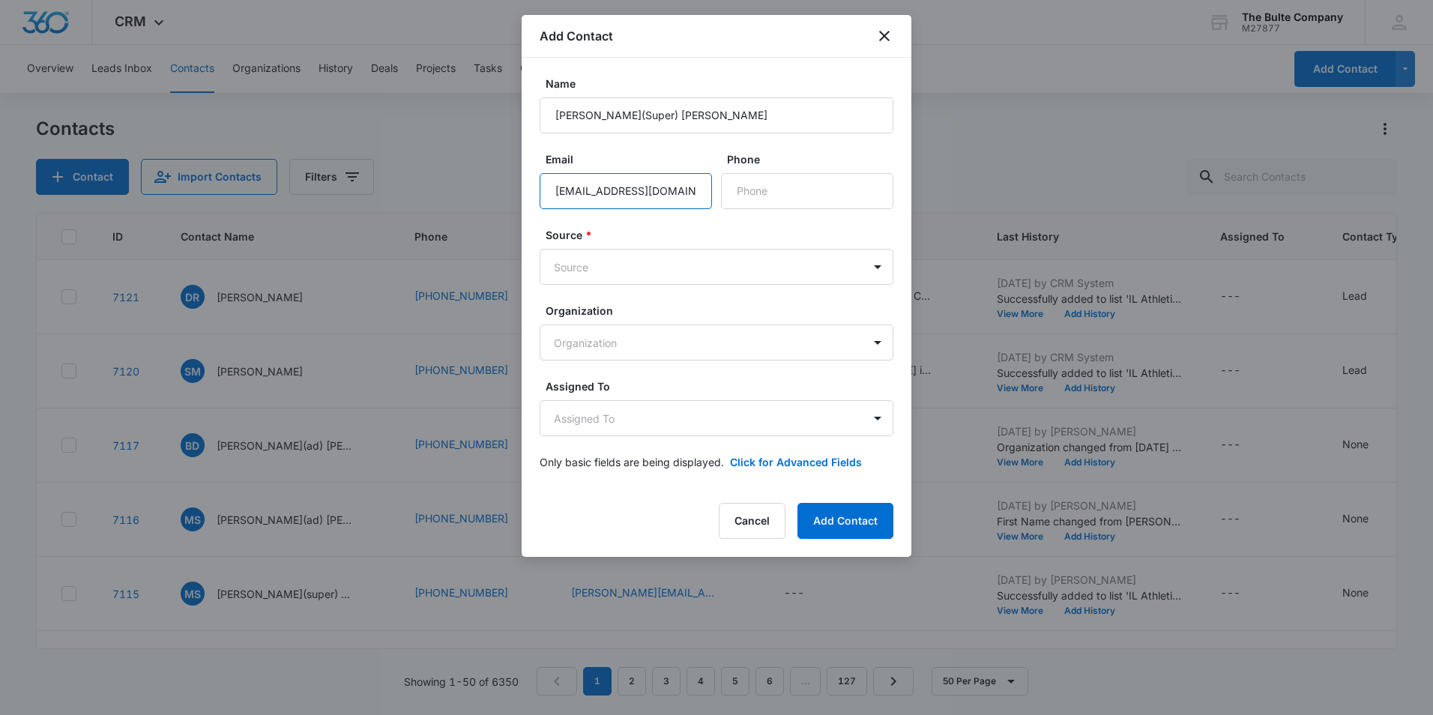
scroll to position [0, 4]
type input "[EMAIL_ADDRESS][DOMAIN_NAME]"
click at [744, 192] on input "Phone" at bounding box center [807, 191] width 172 height 36
paste input "[PHONE_NUMBER]"
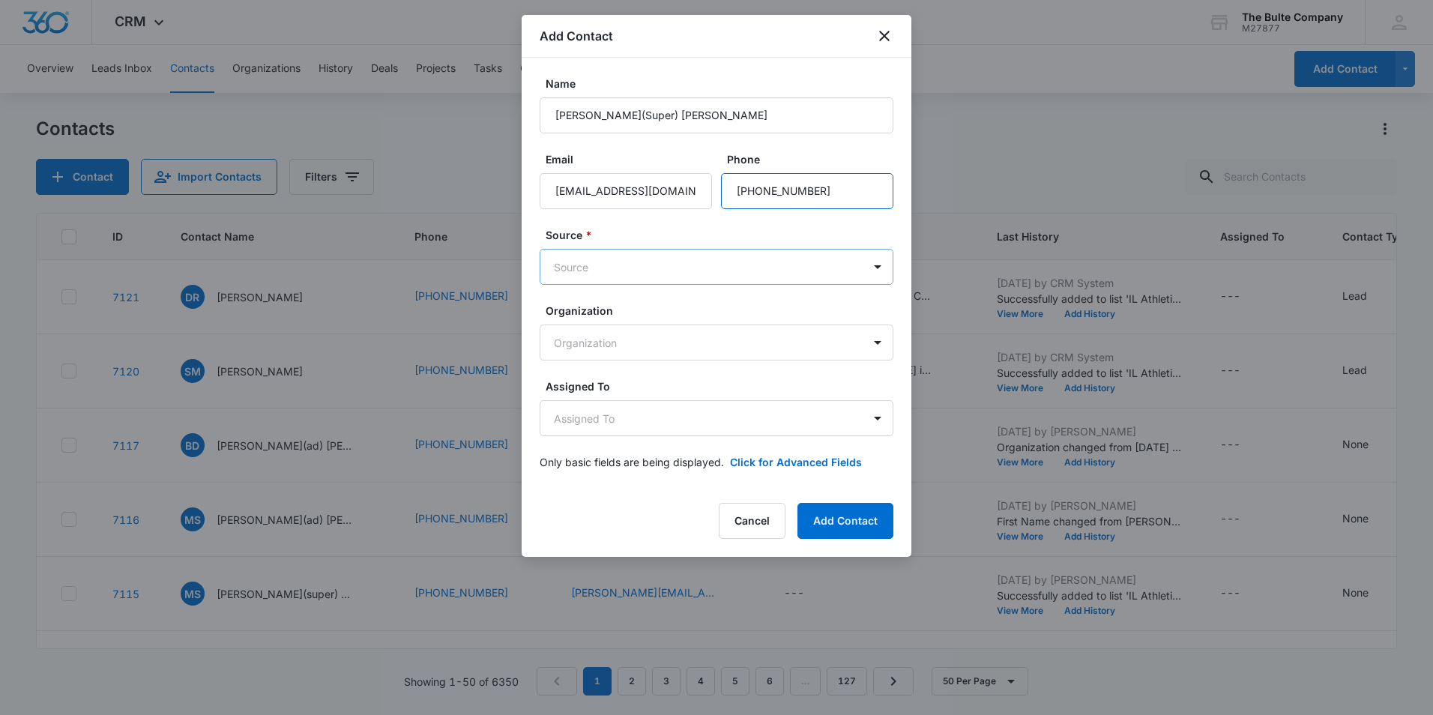
type input "[PHONE_NUMBER]"
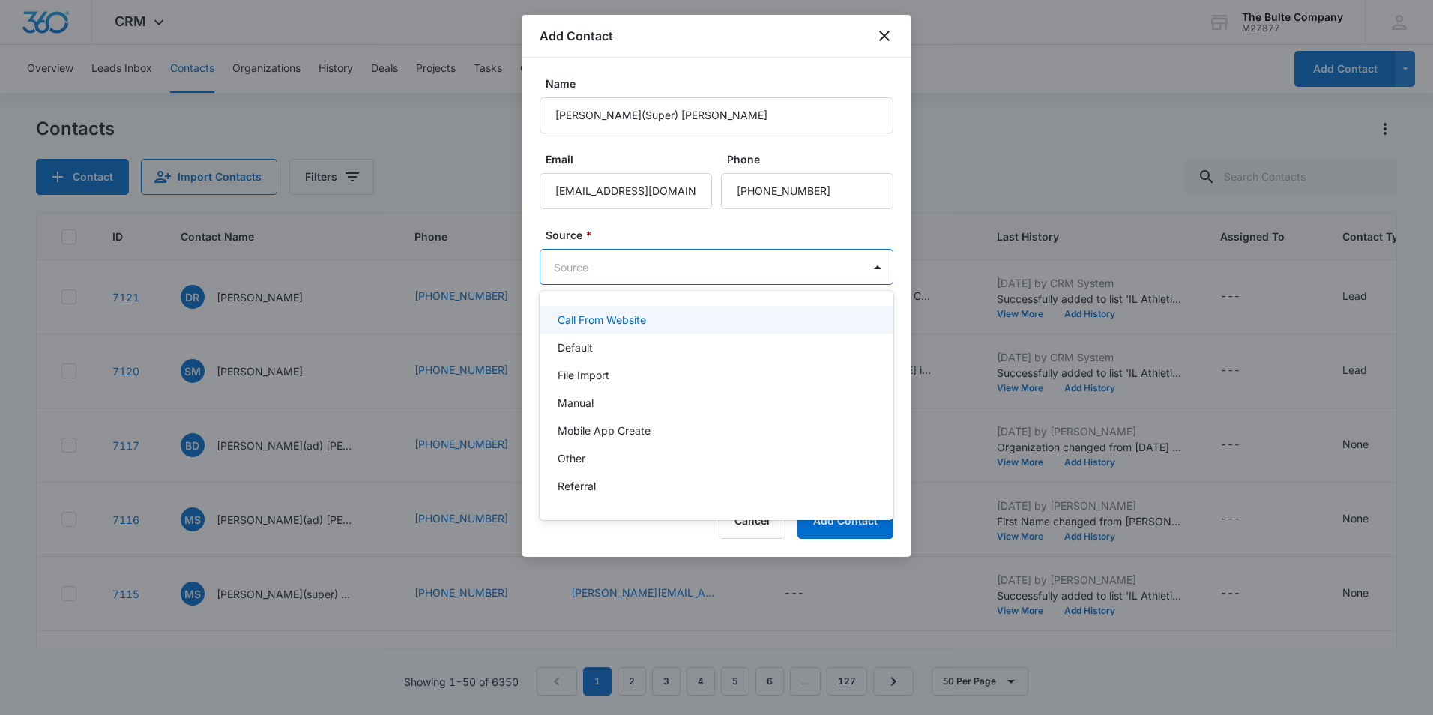
click at [610, 267] on body "CRM Apps Reputation Websites Forms CRM Email Social Content Ads Intelligence Fi…" at bounding box center [716, 357] width 1433 height 715
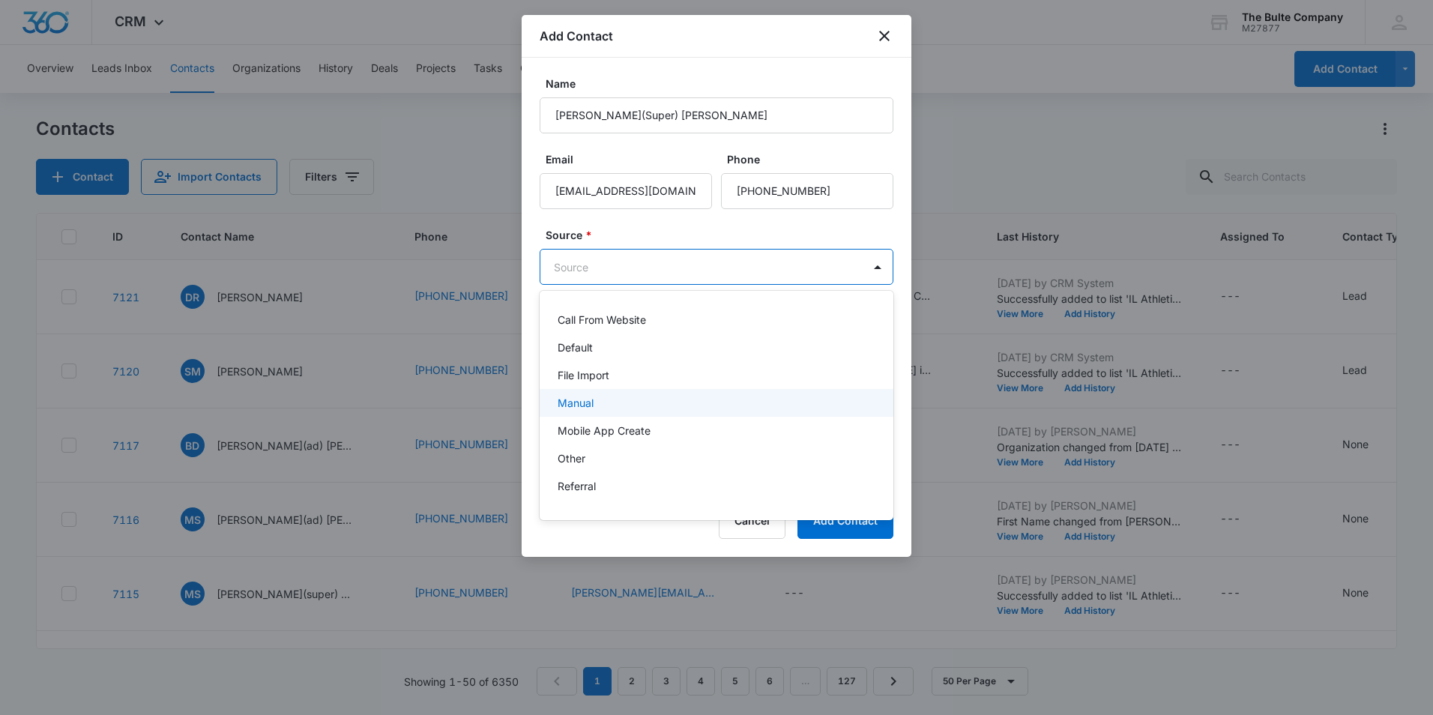
click at [598, 402] on div "Manual" at bounding box center [714, 403] width 315 height 16
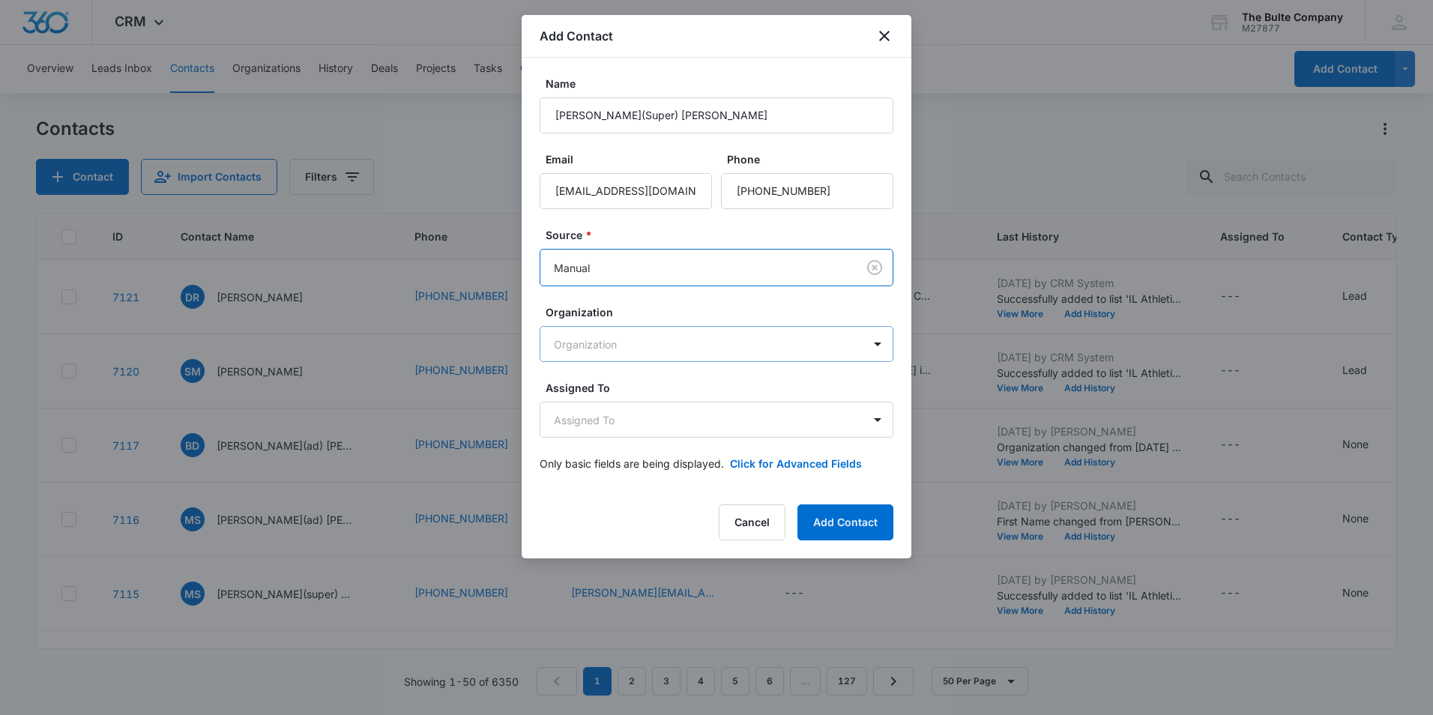
click at [621, 336] on body "CRM Apps Reputation Websites Forms CRM Email Social Content Ads Intelligence Fi…" at bounding box center [716, 357] width 1433 height 715
type input "adva"
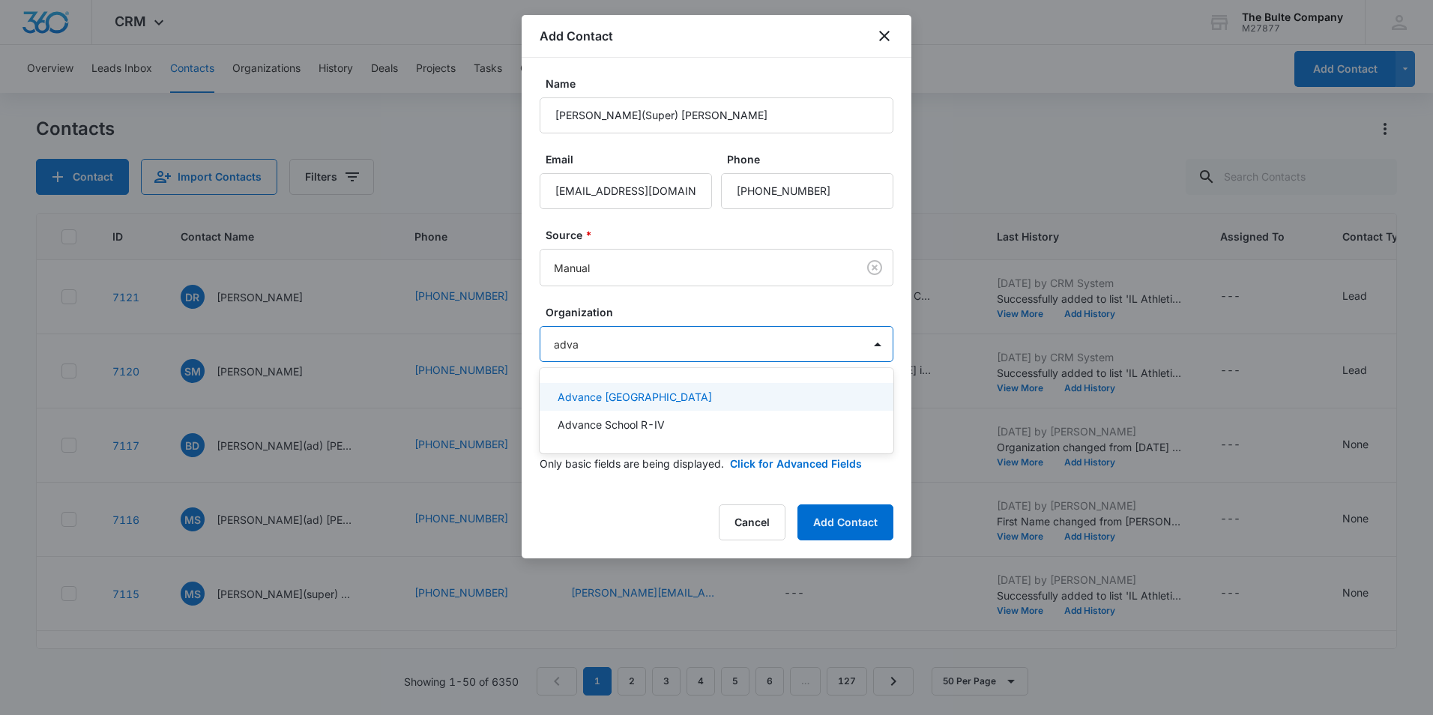
click at [619, 396] on p "Advance [GEOGRAPHIC_DATA]" at bounding box center [634, 397] width 154 height 16
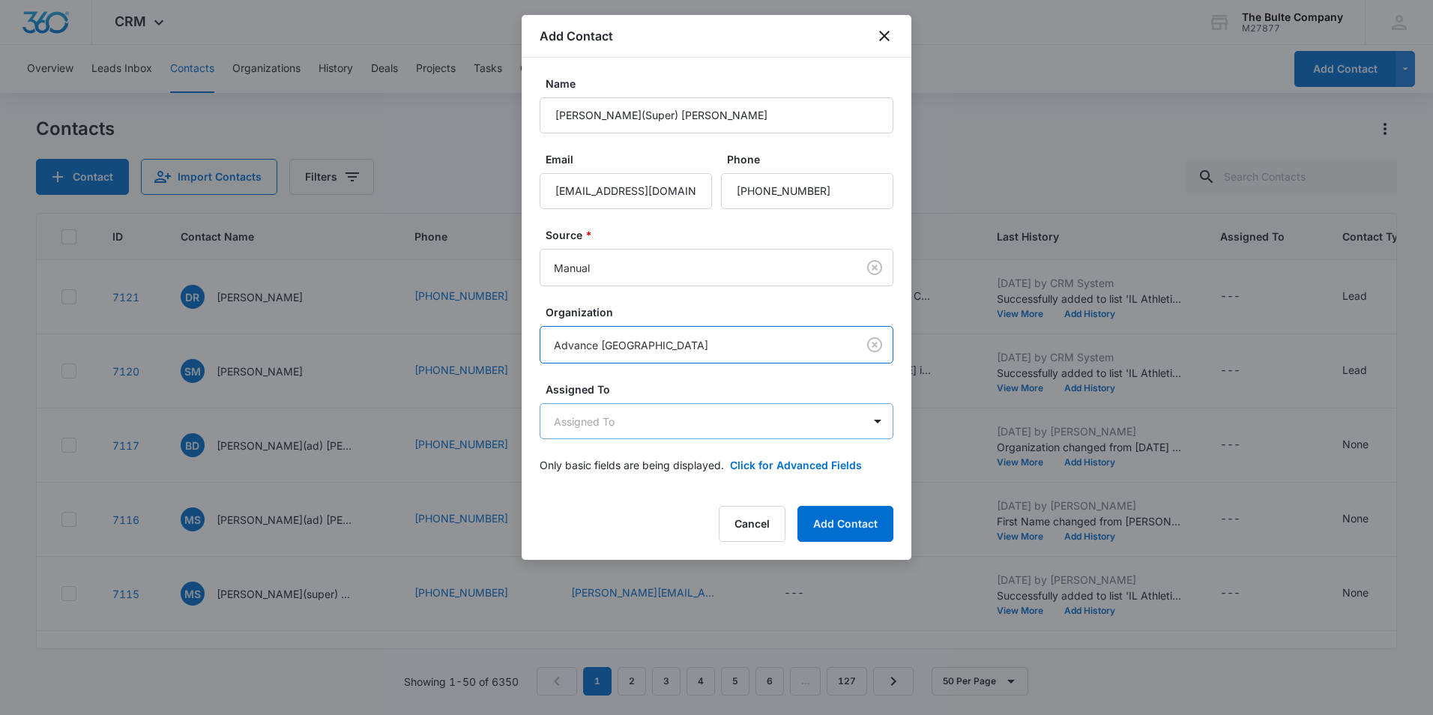
click at [705, 424] on body "CRM Apps Reputation Websites Forms CRM Email Social Content Ads Intelligence Fi…" at bounding box center [716, 357] width 1433 height 715
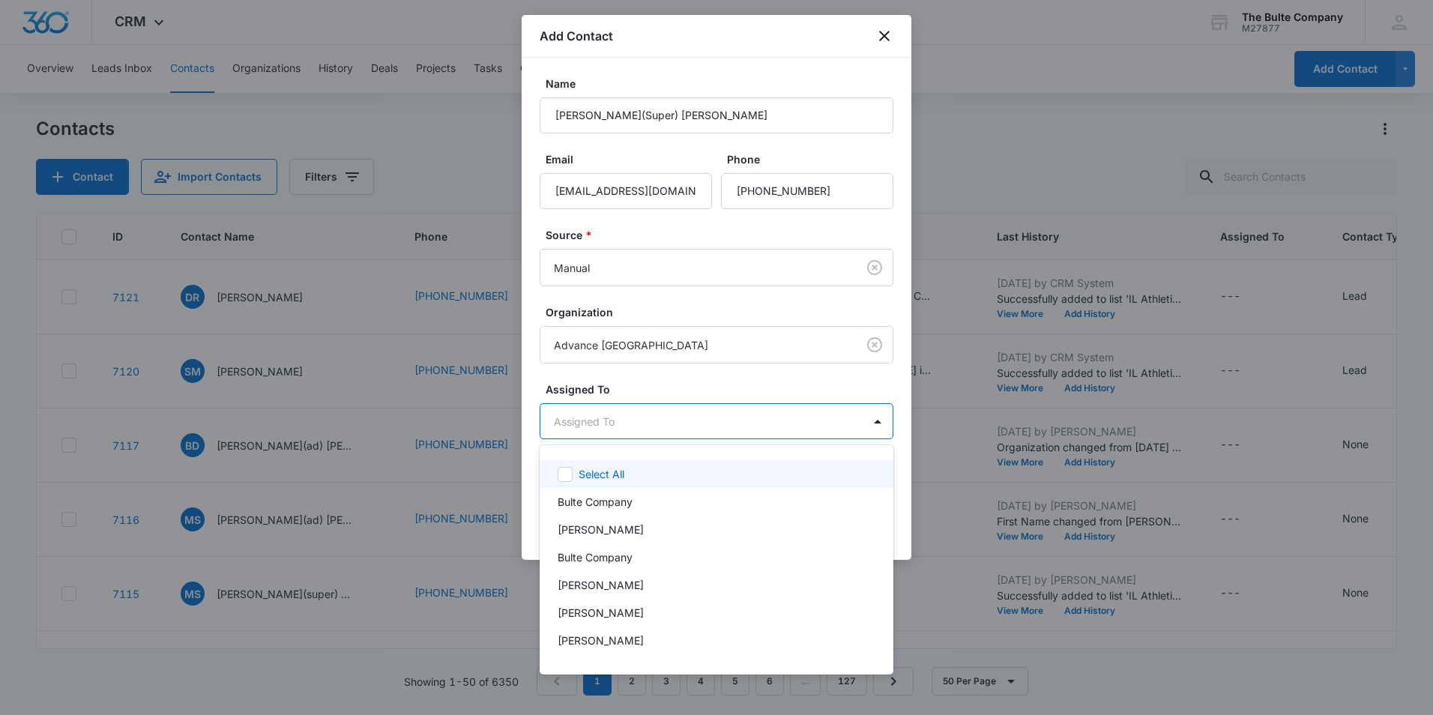
click at [894, 387] on div at bounding box center [716, 357] width 1433 height 715
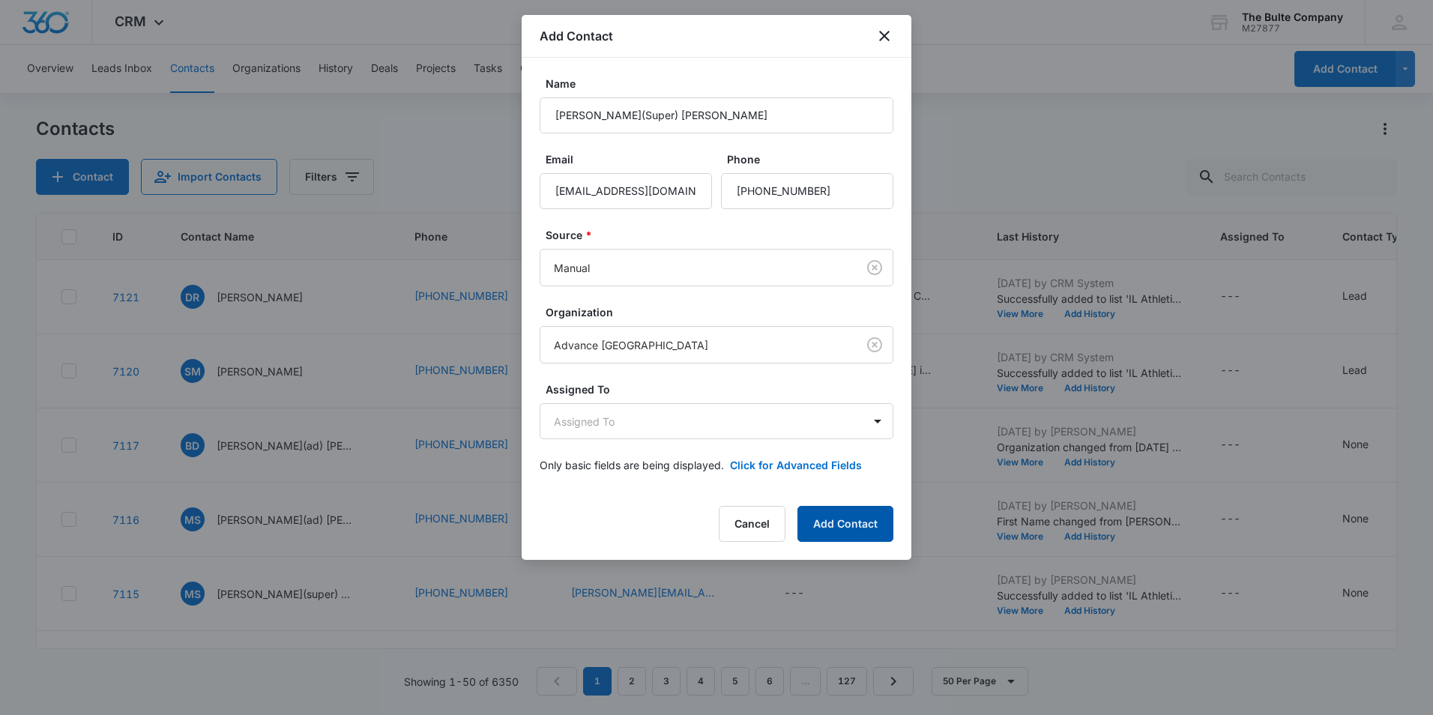
click at [855, 533] on button "Add Contact" at bounding box center [845, 524] width 96 height 36
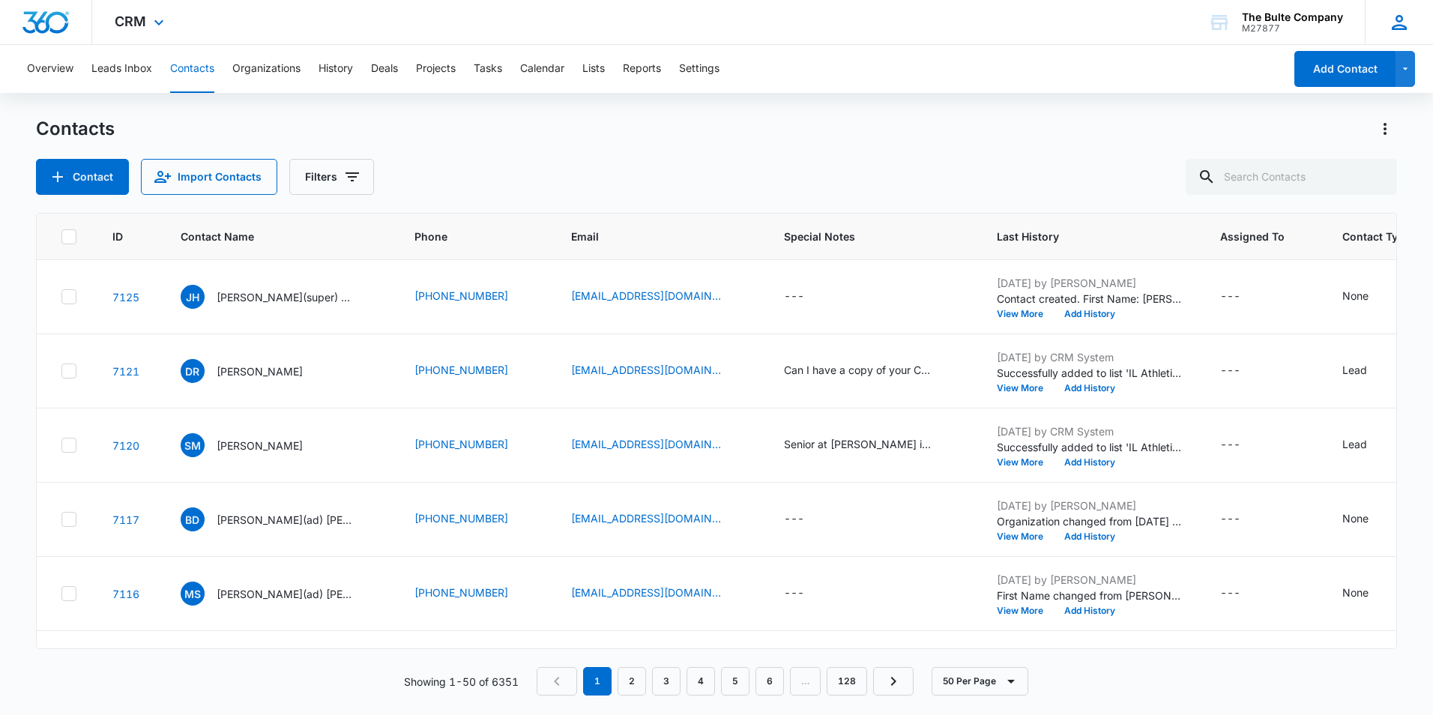
click at [1414, 23] on div "[PERSON_NAME] [PERSON_NAME][EMAIL_ADDRESS][DOMAIN_NAME] My Profile Notification…" at bounding box center [1398, 22] width 68 height 44
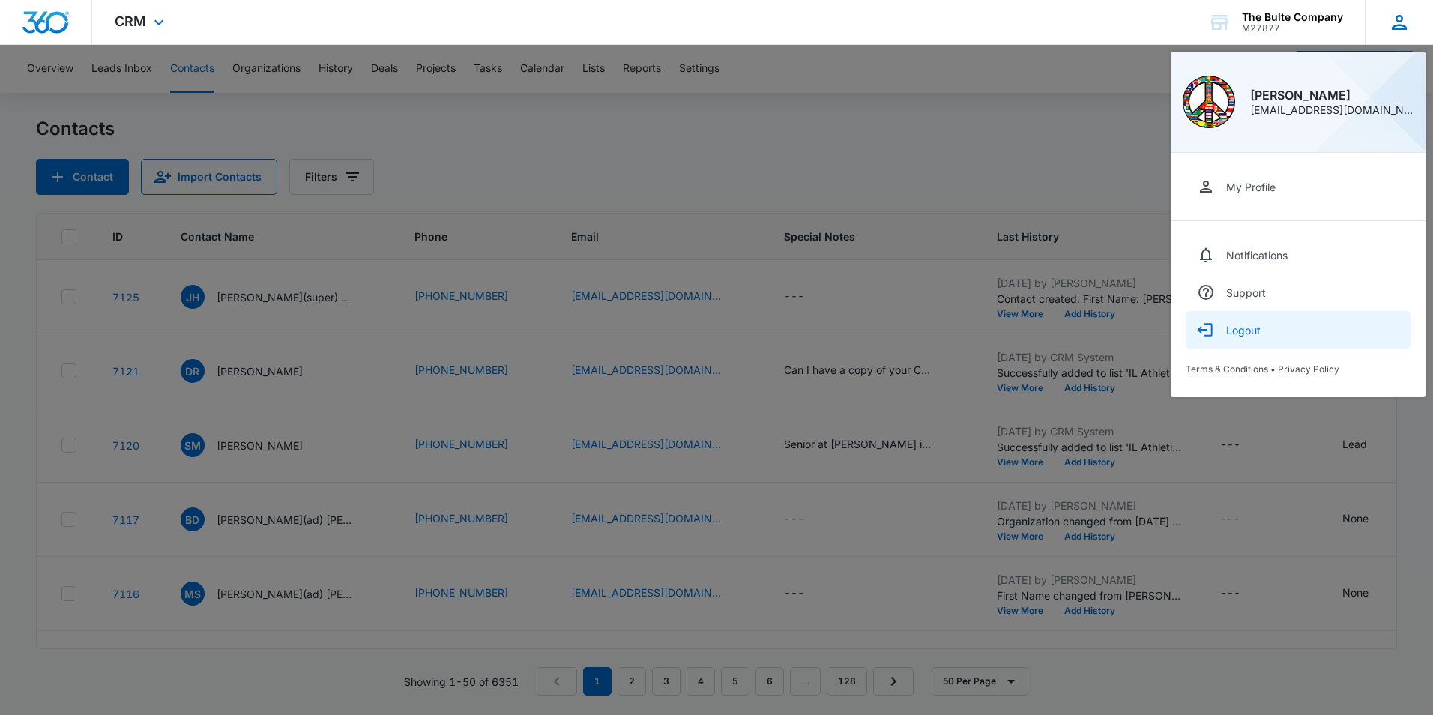
click at [1267, 332] on button "Logout" at bounding box center [1297, 329] width 225 height 37
